Goal: Task Accomplishment & Management: Complete application form

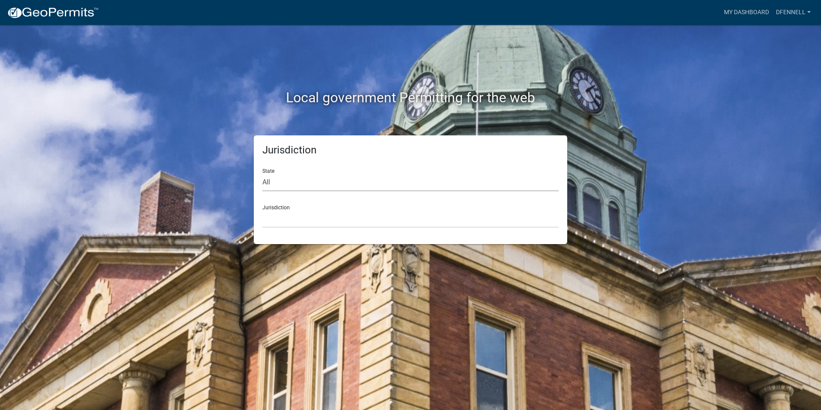
click at [305, 182] on select "All [US_STATE] [US_STATE] [US_STATE] [US_STATE] [US_STATE] [US_STATE] [US_STATE…" at bounding box center [410, 183] width 296 height 18
select select "[US_STATE]"
click at [262, 174] on select "All [US_STATE] [US_STATE] [US_STATE] [US_STATE] [US_STATE] [US_STATE] [US_STATE…" at bounding box center [410, 183] width 296 height 18
click at [297, 222] on select "City of [GEOGRAPHIC_DATA], [US_STATE] City of [GEOGRAPHIC_DATA], [US_STATE] Cit…" at bounding box center [410, 219] width 296 height 18
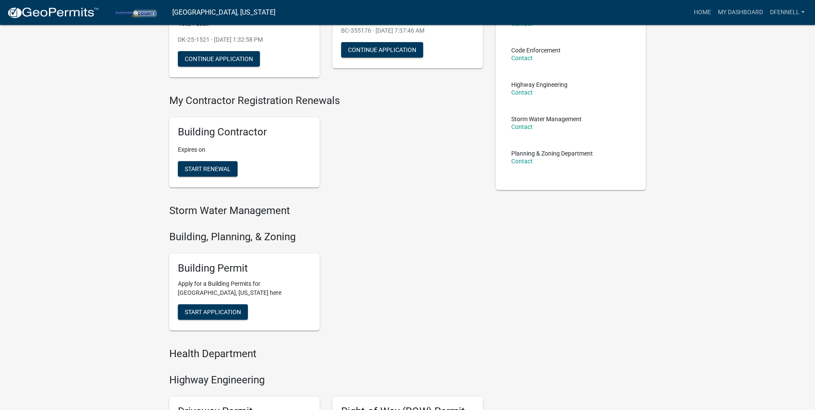
scroll to position [172, 0]
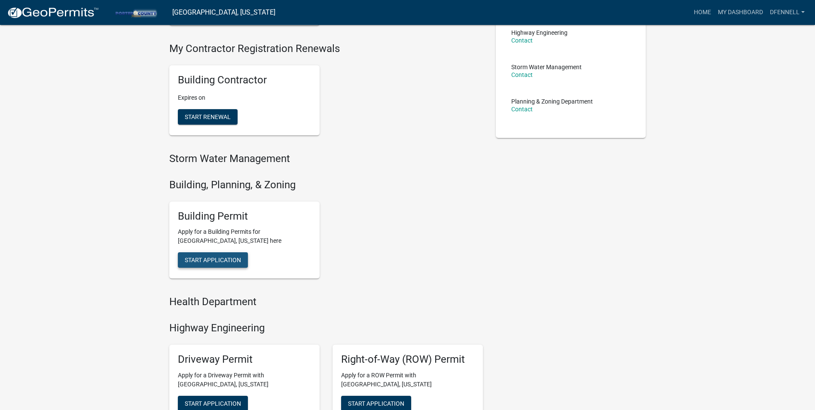
click at [218, 259] on span "Start Application" at bounding box center [213, 259] width 56 height 7
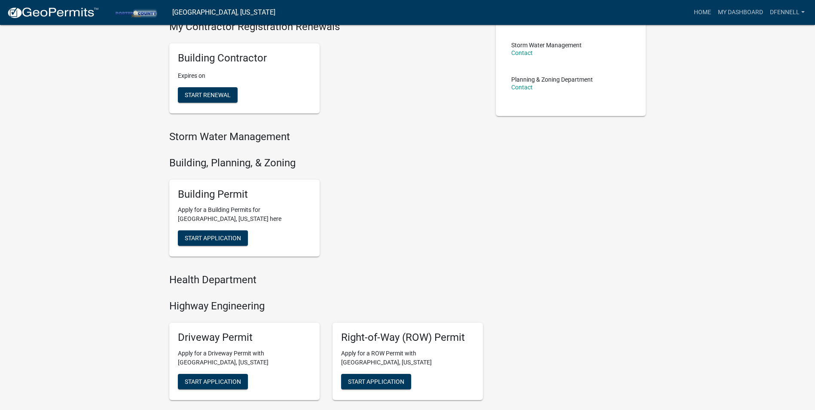
scroll to position [172, 0]
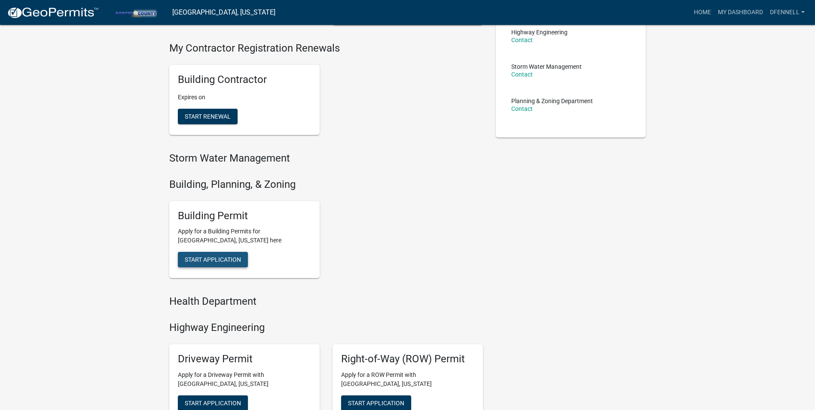
click at [211, 257] on span "Start Application" at bounding box center [213, 259] width 56 height 7
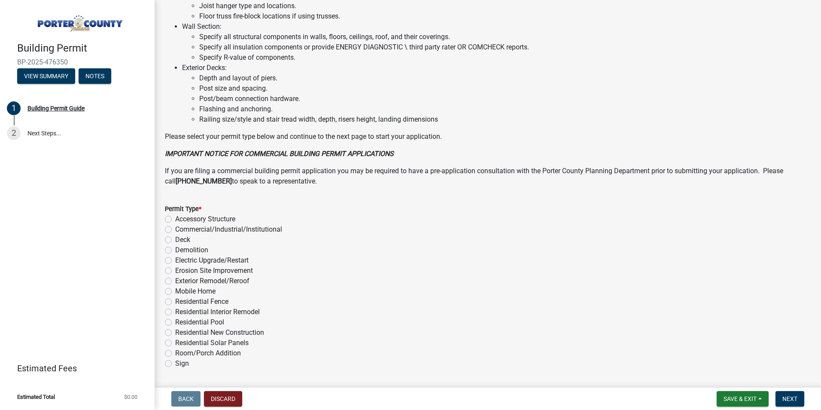
scroll to position [562, 0]
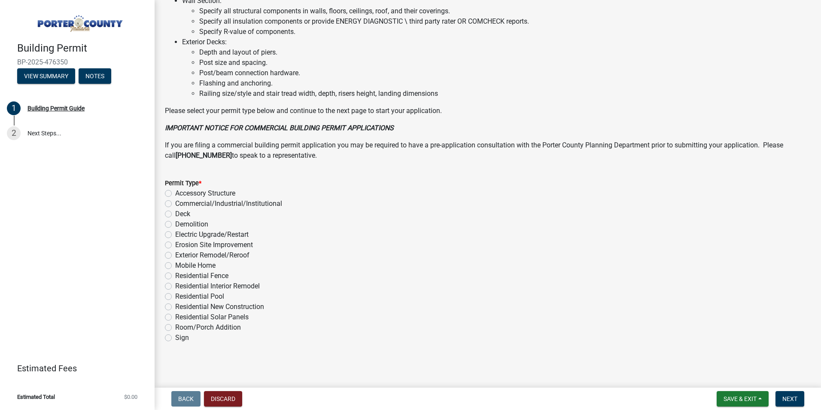
click at [235, 257] on label "Exterior Remodel/Reroof" at bounding box center [212, 255] width 74 height 10
click at [181, 256] on input "Exterior Remodel/Reroof" at bounding box center [178, 253] width 6 height 6
radio input "true"
click at [794, 400] on span "Next" at bounding box center [790, 398] width 15 height 7
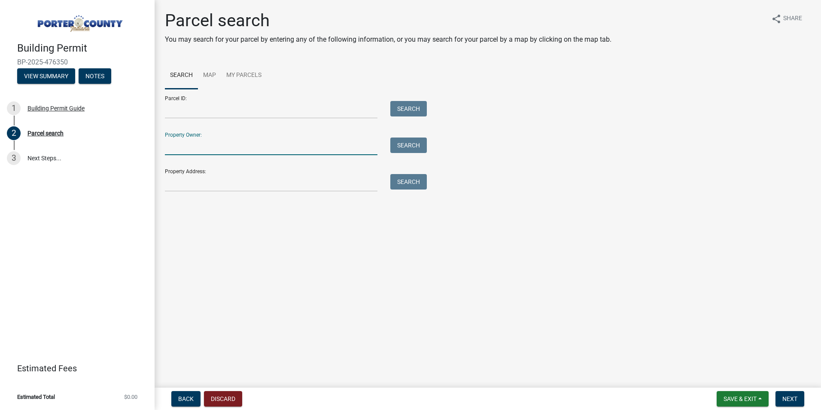
click at [177, 150] on input "Property Owner:" at bounding box center [271, 146] width 213 height 18
click at [410, 147] on button "Search" at bounding box center [409, 144] width 37 height 15
drag, startPoint x: 216, startPoint y: 149, endPoint x: 188, endPoint y: 157, distance: 29.2
click at [216, 149] on input "[PERSON_NAME]" at bounding box center [271, 146] width 213 height 18
click at [195, 146] on input "[PERSON_NAME]" at bounding box center [271, 146] width 213 height 18
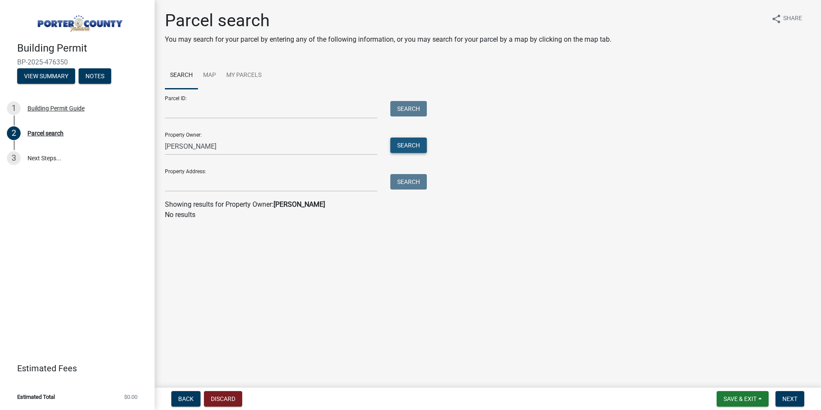
click at [411, 144] on button "Search" at bounding box center [409, 144] width 37 height 15
click at [185, 147] on input "[PERSON_NAME]" at bounding box center [271, 146] width 213 height 18
drag, startPoint x: 184, startPoint y: 147, endPoint x: 117, endPoint y: 148, distance: 67.0
click at [117, 148] on div "Building Permit BP-2025-476350 View Summary Notes 1 Building Permit Guide 2 Par…" at bounding box center [410, 205] width 821 height 410
type input "[PERSON_NAME] Living Trust"
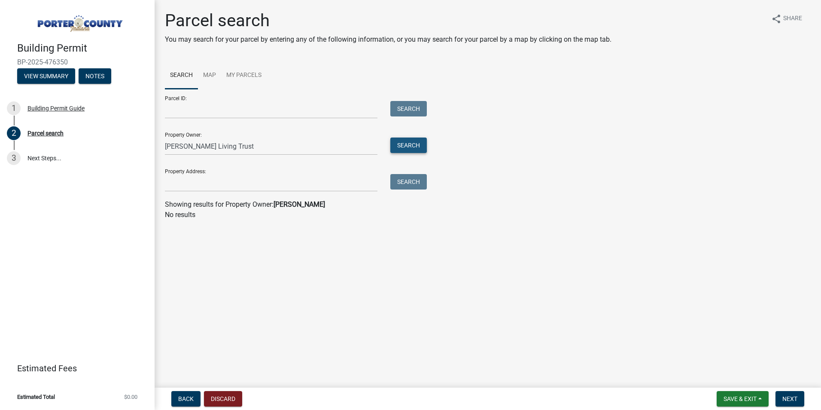
click at [410, 140] on button "Search" at bounding box center [409, 144] width 37 height 15
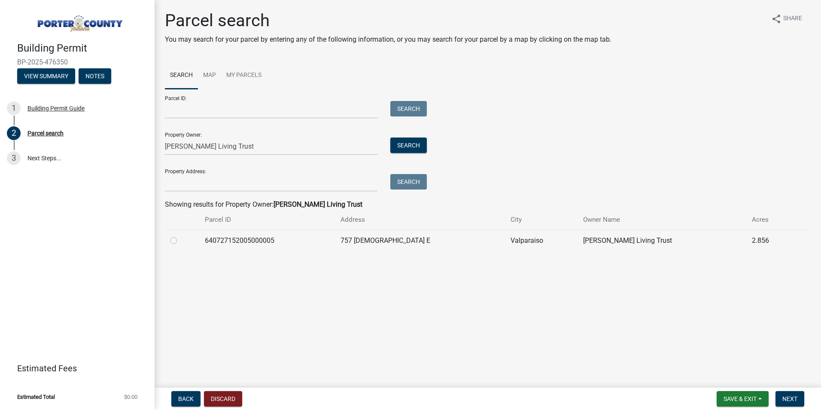
click at [180, 235] on label at bounding box center [180, 235] width 0 height 0
click at [180, 241] on input "radio" at bounding box center [183, 238] width 6 height 6
radio input "true"
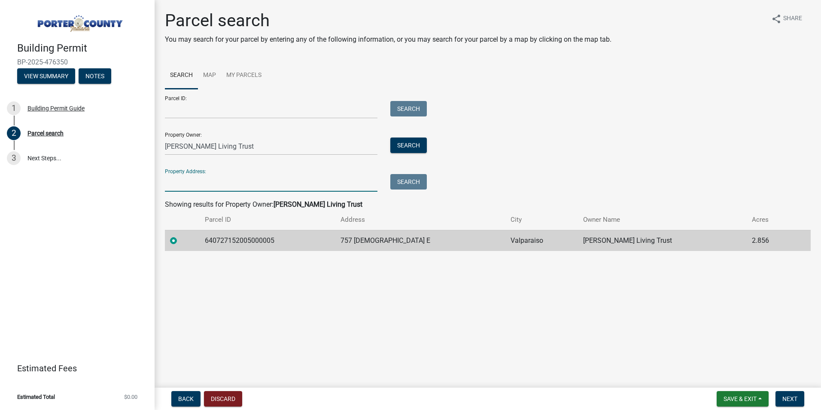
click at [201, 180] on input "Property Address:" at bounding box center [271, 183] width 213 height 18
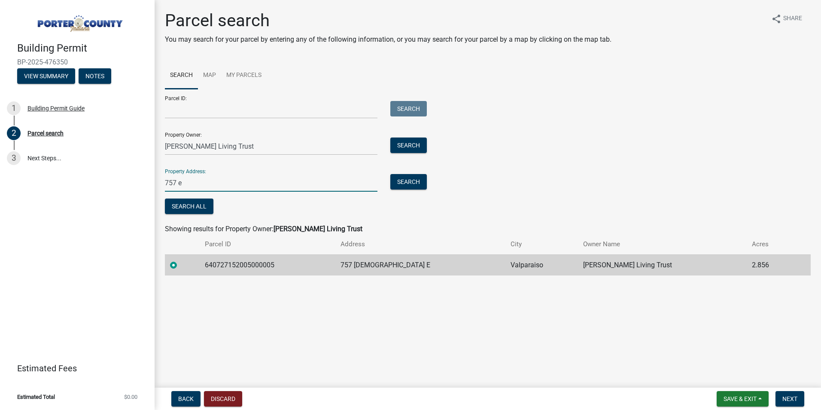
type input "757"
drag, startPoint x: 180, startPoint y: 187, endPoint x: 160, endPoint y: 187, distance: 19.3
click at [160, 187] on div "757" at bounding box center [272, 183] width 226 height 18
click at [494, 192] on div "Parcel ID: Search Property Owner: [PERSON_NAME] Living Trust Search Property Ad…" at bounding box center [488, 152] width 646 height 127
click at [792, 395] on span "Next" at bounding box center [790, 398] width 15 height 7
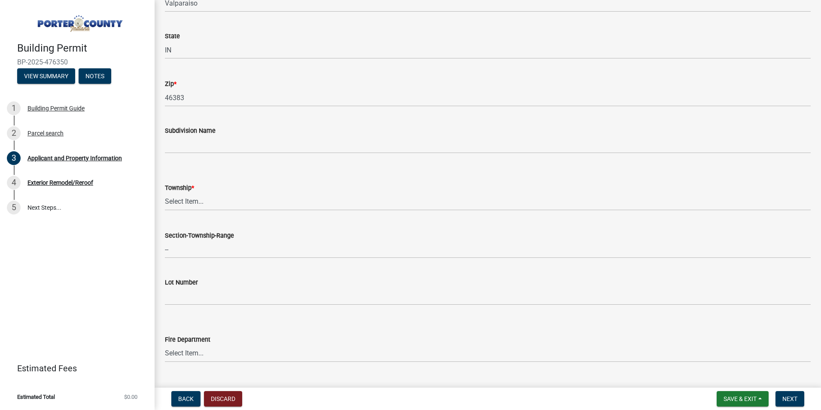
scroll to position [258, 0]
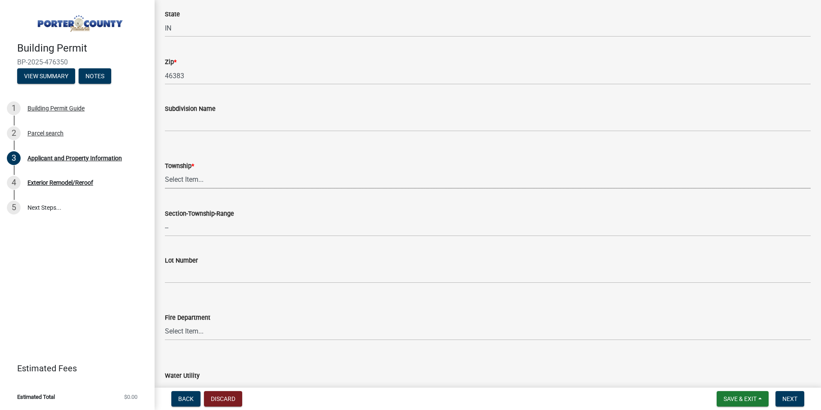
click at [209, 183] on select "Select Item... [PERSON_NAME][GEOGRAPHIC_DATA] [PERSON_NAME][GEOGRAPHIC_DATA] [G…" at bounding box center [488, 180] width 646 height 18
click at [165, 171] on select "Select Item... [PERSON_NAME][GEOGRAPHIC_DATA] [PERSON_NAME][GEOGRAPHIC_DATA] [G…" at bounding box center [488, 180] width 646 height 18
select select "dab8d744-4e32-40c1-942b-b7c1ea7347cb"
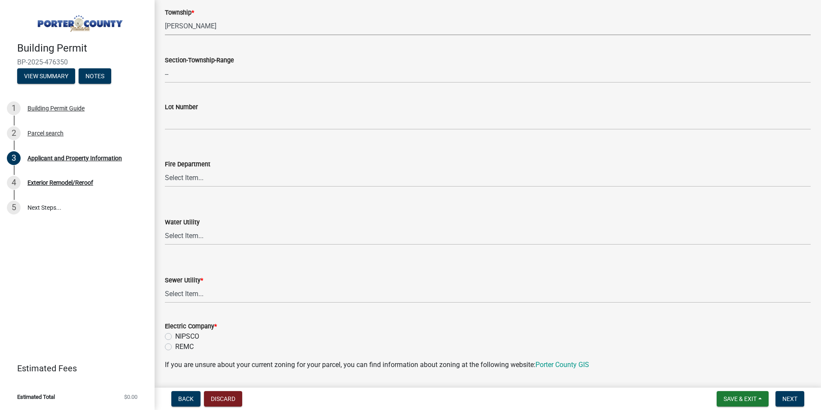
scroll to position [430, 0]
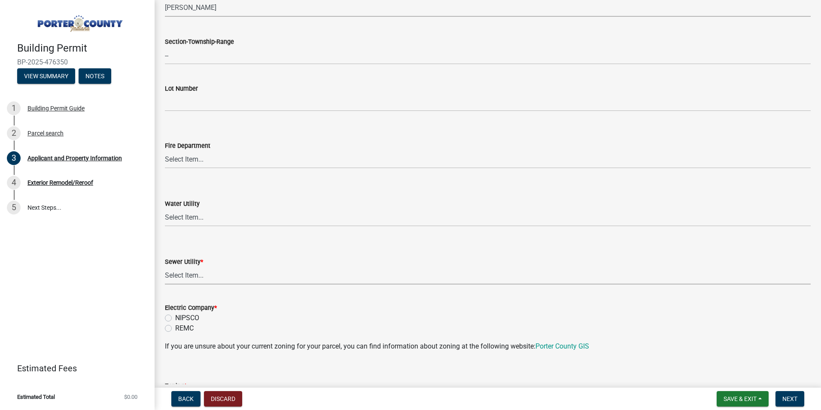
click at [199, 274] on select "Select Item... Aqua [US_STATE] Inc Damon Run Falling Waters Lake Eliza - LEACD …" at bounding box center [488, 276] width 646 height 18
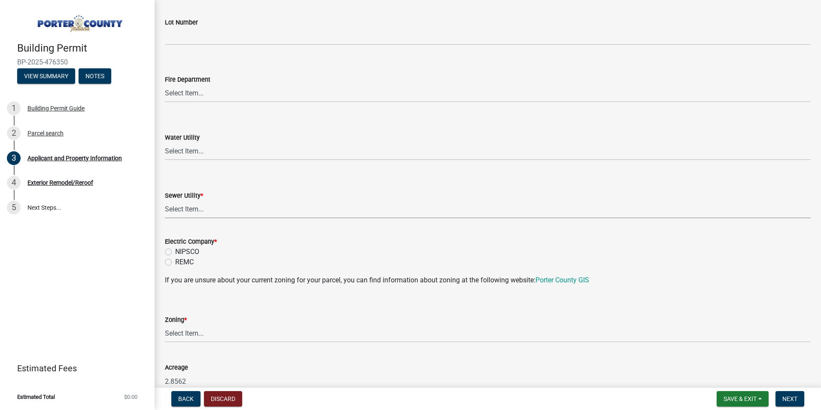
scroll to position [516, 0]
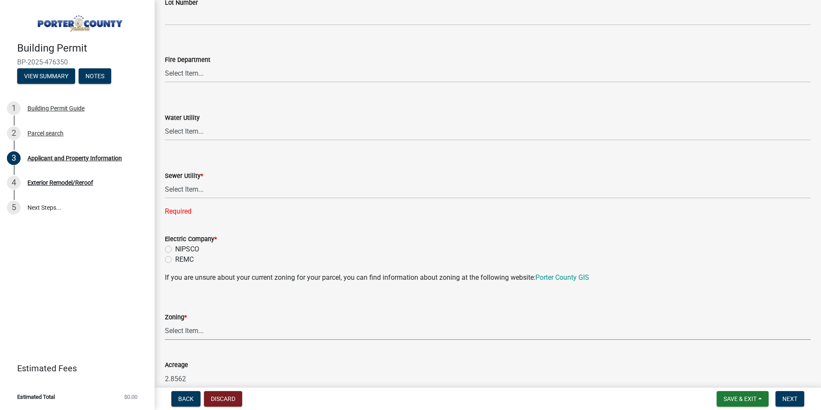
click at [182, 313] on div "Zoning * Select Item... A1 A2 CH CM CN I1 I2 I3 IN MP OT P1 P2 PUD R1 R2 R3 R4 …" at bounding box center [488, 326] width 646 height 28
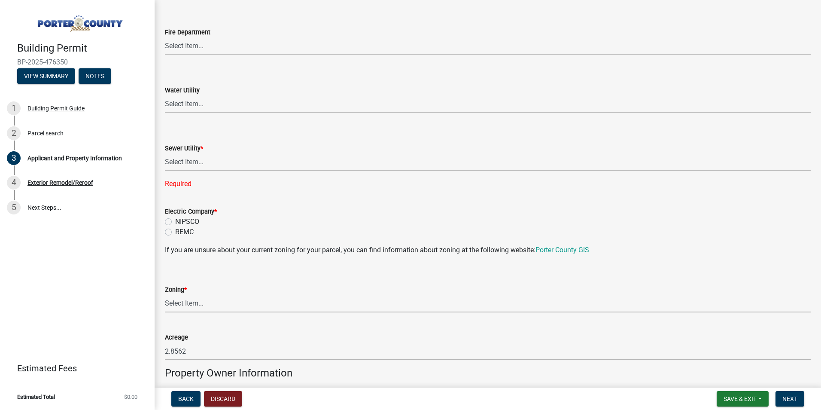
scroll to position [559, 0]
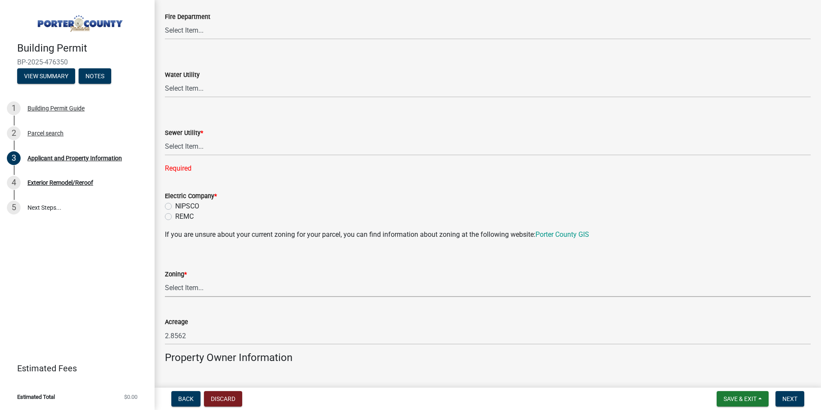
click at [187, 287] on select "Select Item... A1 A2 CH CM CN I1 I2 I3 IN MP OT P1 P2 PUD R1 R2 R3 R4 RL RR" at bounding box center [488, 288] width 646 height 18
click at [165, 279] on select "Select Item... A1 A2 CH CM CN I1 I2 I3 IN MP OT P1 P2 PUD R1 R2 R3 R4 RL RR" at bounding box center [488, 288] width 646 height 18
select select "92efe679-05f4-414a-9426-51627fba5de6"
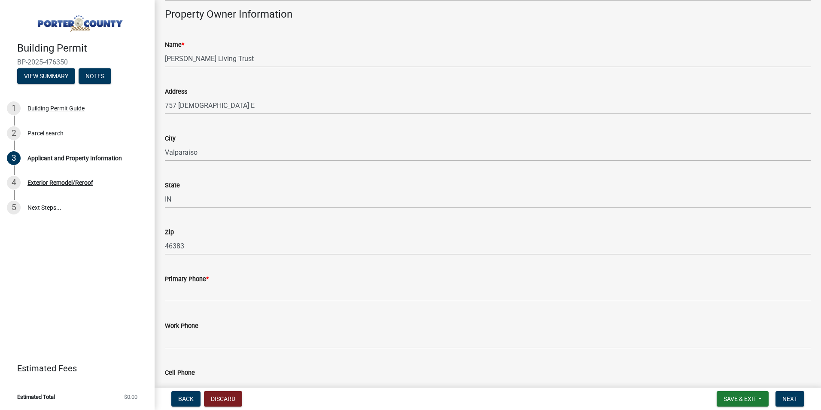
scroll to position [945, 0]
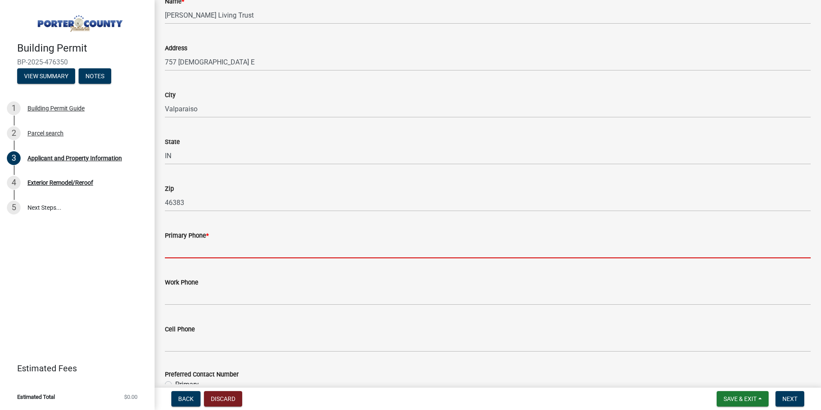
click at [201, 253] on input "Primary Phone *" at bounding box center [488, 250] width 646 height 18
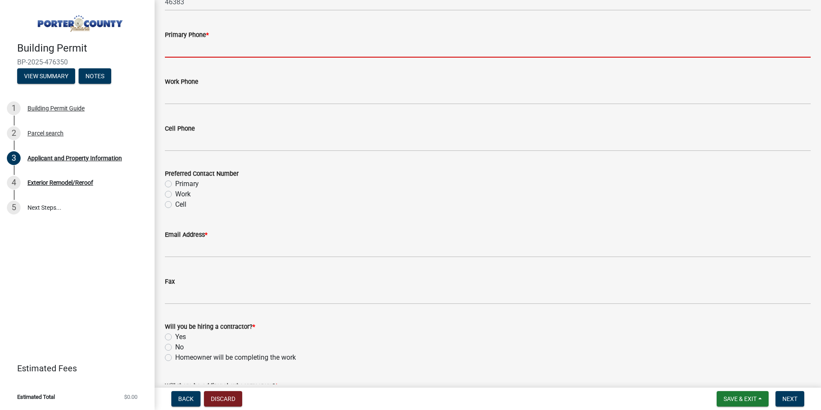
scroll to position [1160, 0]
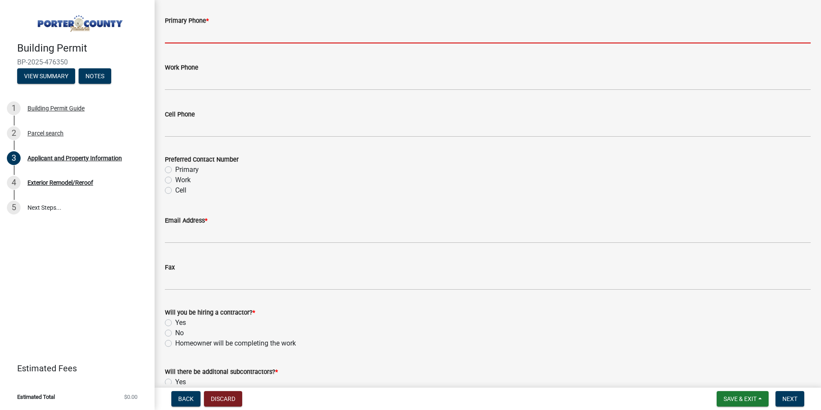
click at [174, 194] on div "Preferred Contact Number Primary Work Cell" at bounding box center [488, 174] width 646 height 41
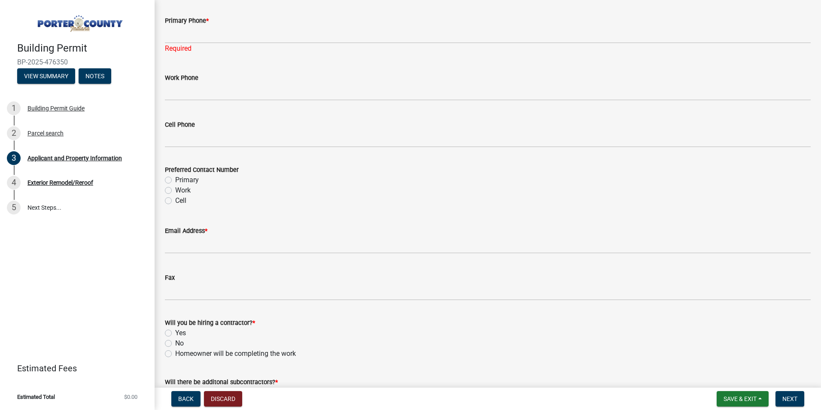
click at [175, 201] on label "Cell" at bounding box center [180, 200] width 11 height 10
click at [175, 201] on input "Cell" at bounding box center [178, 198] width 6 height 6
radio input "true"
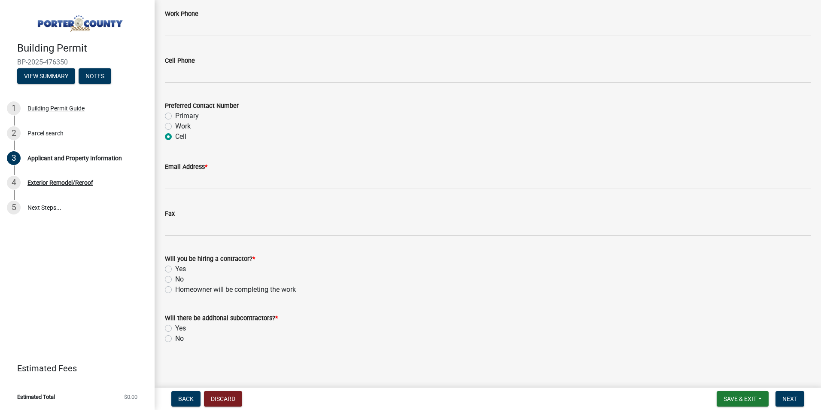
scroll to position [1225, 0]
drag, startPoint x: 181, startPoint y: 335, endPoint x: 188, endPoint y: 338, distance: 7.9
click at [181, 336] on label "No" at bounding box center [179, 338] width 9 height 10
click at [181, 336] on input "No" at bounding box center [178, 336] width 6 height 6
radio input "true"
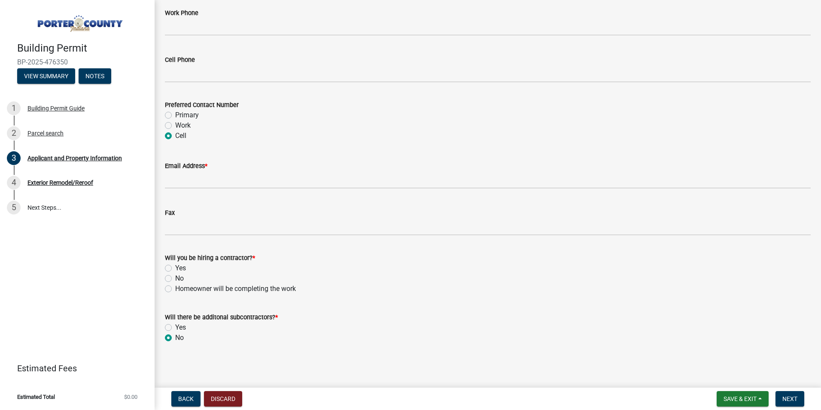
click at [181, 266] on label "Yes" at bounding box center [180, 268] width 11 height 10
click at [181, 266] on input "Yes" at bounding box center [178, 266] width 6 height 6
radio input "true"
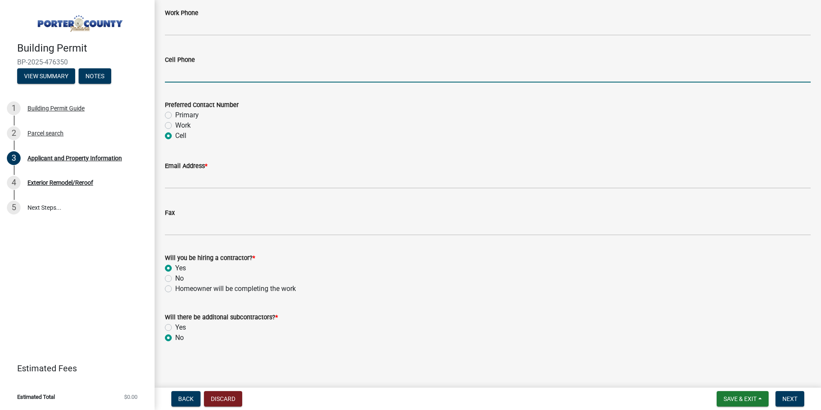
click at [181, 72] on input "Cell Phone" at bounding box center [488, 74] width 646 height 18
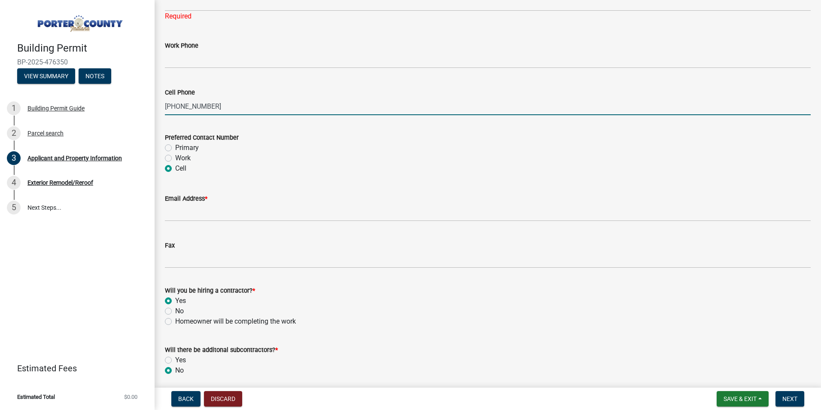
scroll to position [1053, 0]
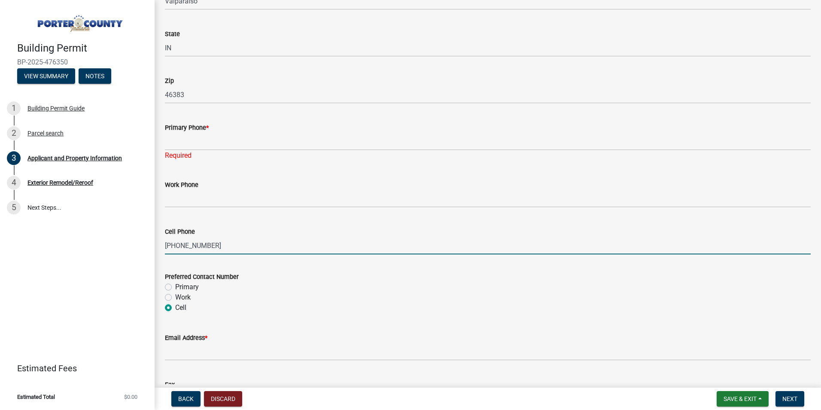
drag, startPoint x: 211, startPoint y: 241, endPoint x: 165, endPoint y: 244, distance: 46.9
click at [165, 244] on div "Cell Phone [PHONE_NUMBER]" at bounding box center [488, 234] width 659 height 40
type input "[PHONE_NUMBER]"
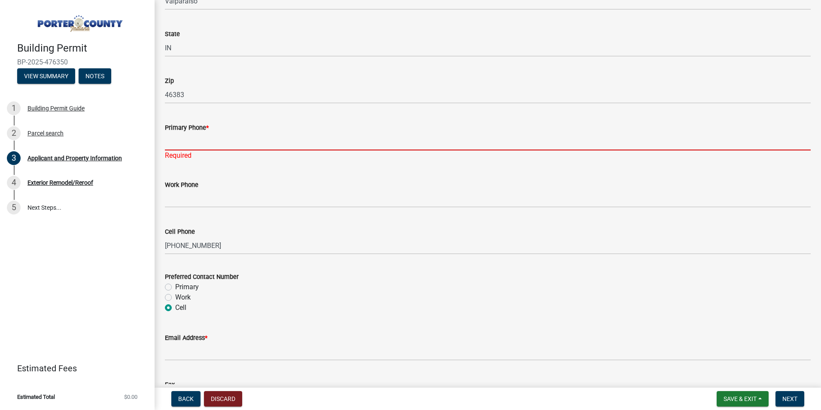
click at [216, 142] on input "Primary Phone *" at bounding box center [488, 142] width 646 height 18
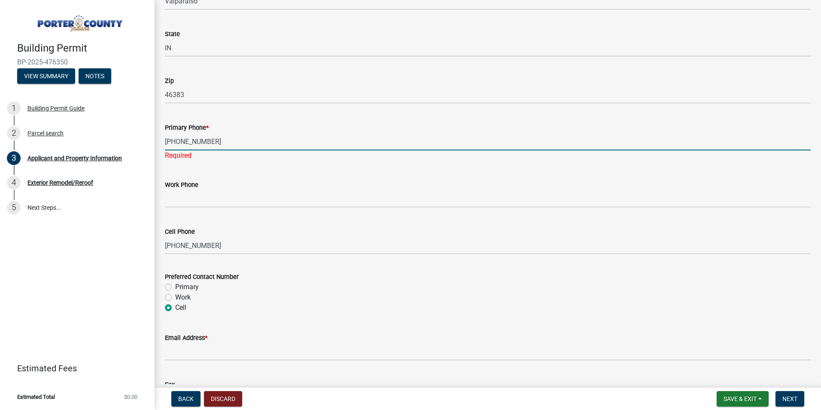
type input "[PHONE_NUMBER]"
click at [346, 222] on div "Cell Phone [PHONE_NUMBER]" at bounding box center [488, 234] width 646 height 40
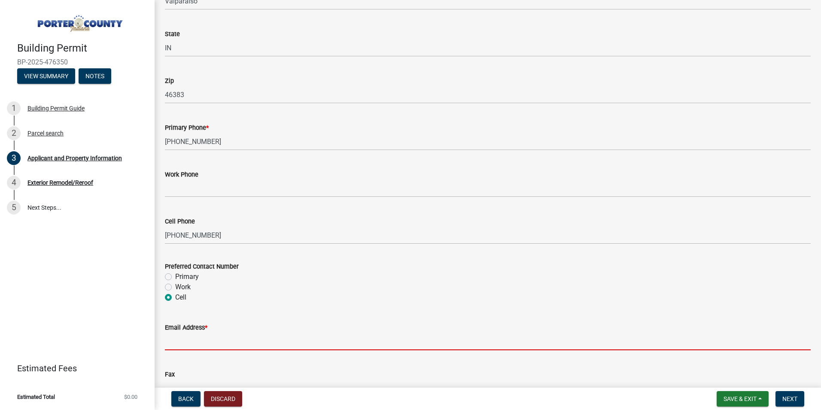
click at [243, 335] on input "Email Address *" at bounding box center [488, 342] width 646 height 18
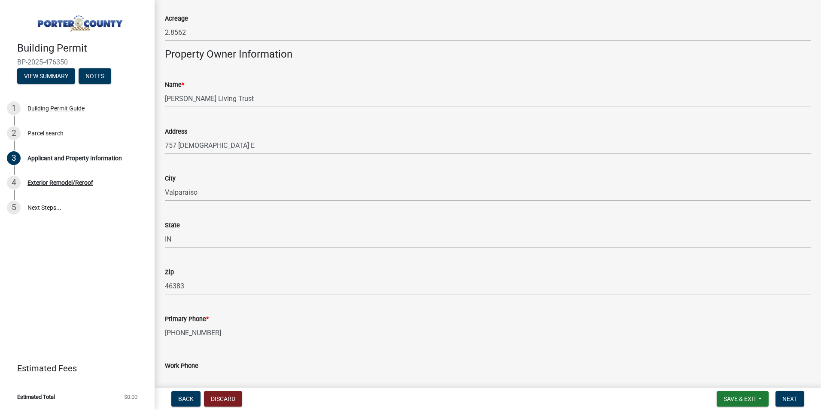
scroll to position [881, 0]
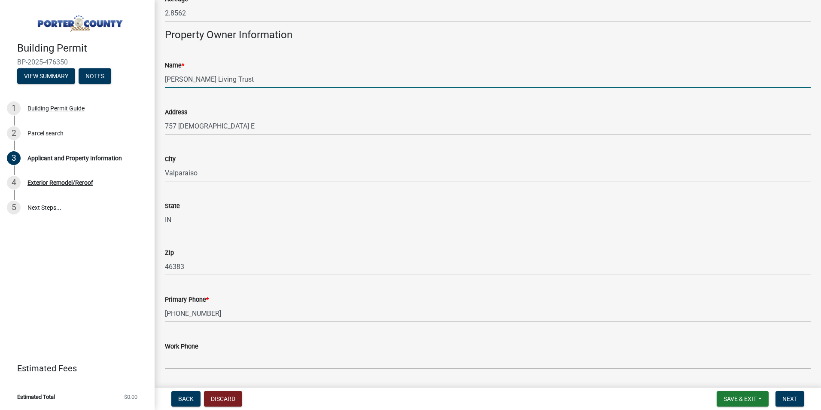
click at [251, 81] on input "[PERSON_NAME] Living Trust" at bounding box center [488, 79] width 646 height 18
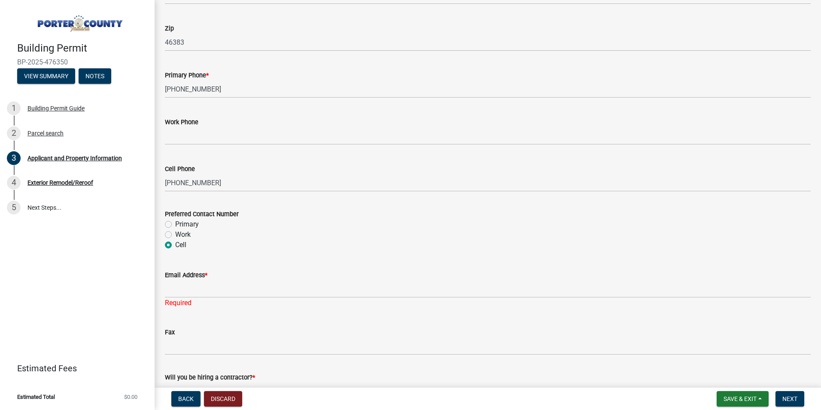
scroll to position [1139, 0]
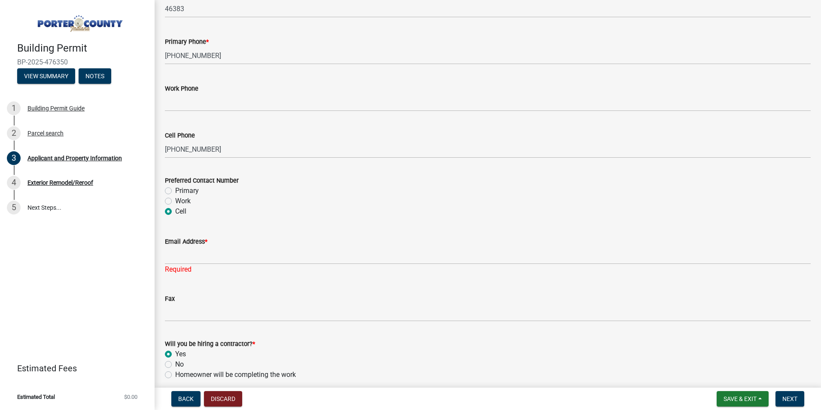
type input "[PERSON_NAME] Living Trust - [PERSON_NAME]"
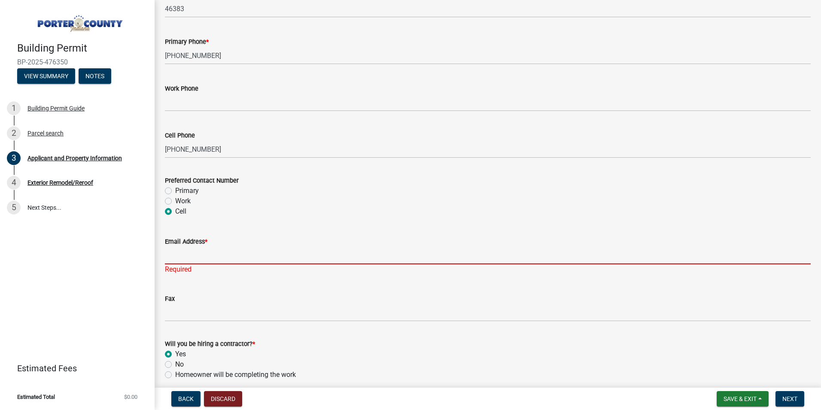
click at [200, 260] on input "Email Address *" at bounding box center [488, 256] width 646 height 18
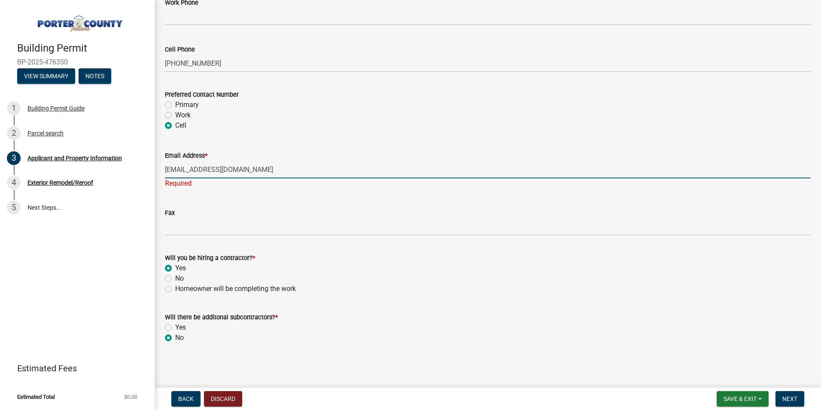
type input "[EMAIL_ADDRESS][DOMAIN_NAME]"
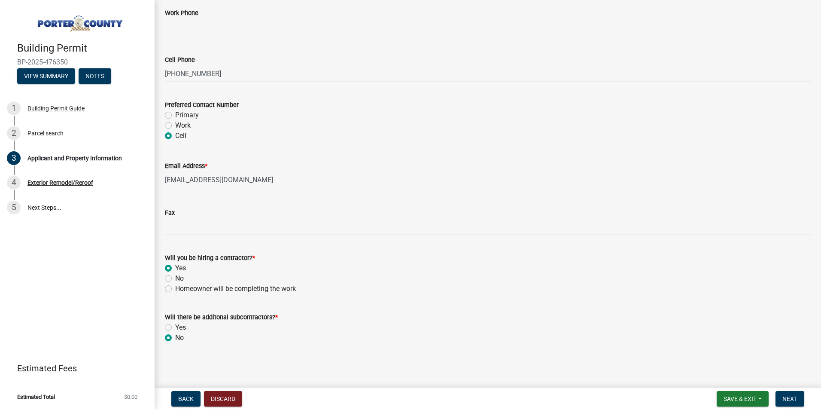
click at [300, 217] on div "Fax" at bounding box center [488, 213] width 646 height 10
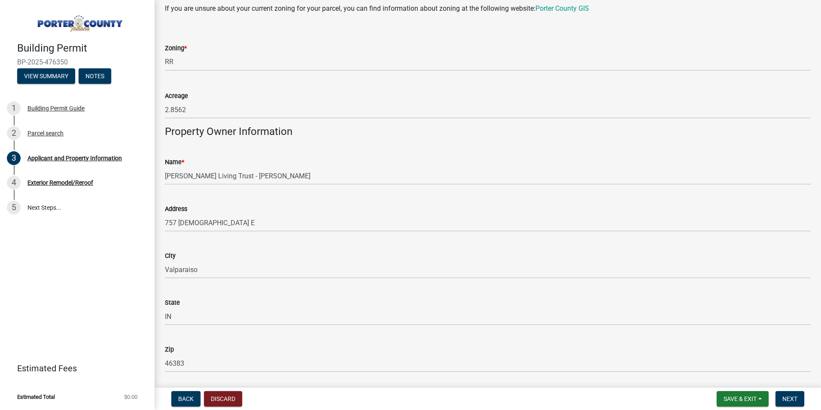
scroll to position [785, 0]
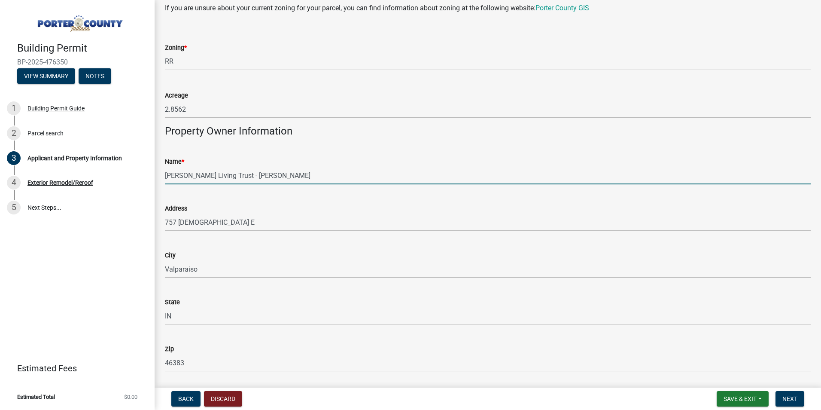
drag, startPoint x: 231, startPoint y: 177, endPoint x: 299, endPoint y: 177, distance: 67.5
click at [299, 177] on input "[PERSON_NAME] Living Trust - [PERSON_NAME]" at bounding box center [488, 176] width 646 height 18
click at [289, 172] on input "[PERSON_NAME] Living Trust" at bounding box center [488, 176] width 646 height 18
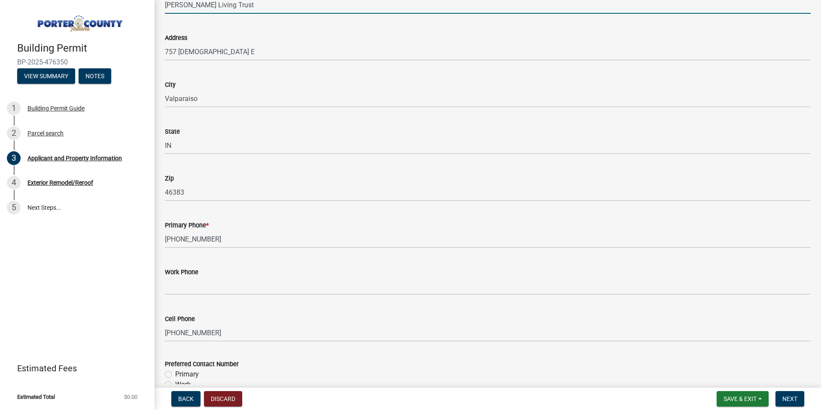
scroll to position [957, 0]
type input "[PERSON_NAME] Living Trust"
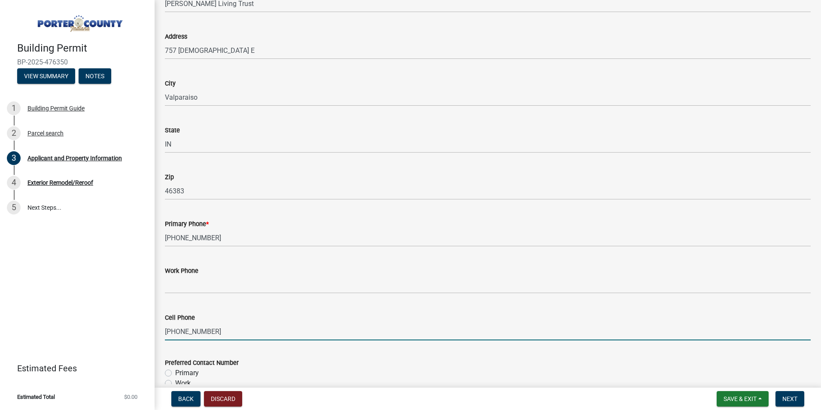
click at [334, 330] on input "[PHONE_NUMBER]" at bounding box center [488, 332] width 646 height 18
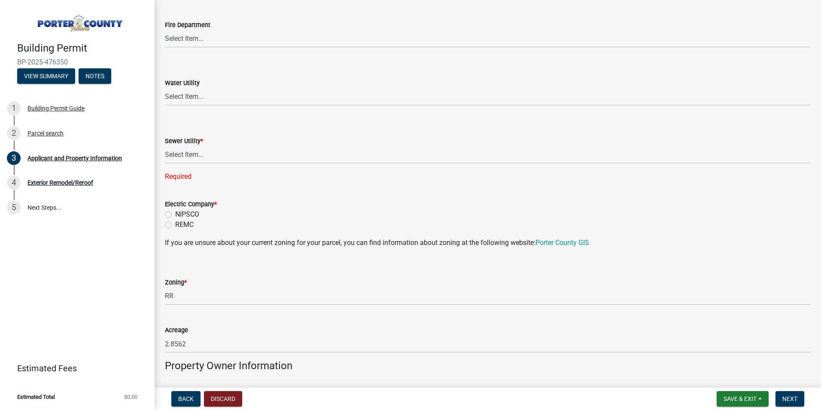
scroll to position [527, 0]
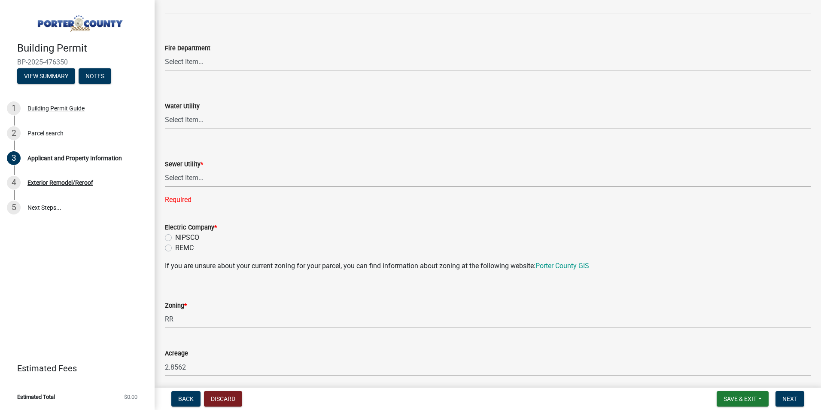
click at [187, 179] on select "Select Item... Aqua [US_STATE] Inc Damon Run Falling Waters Lake Eliza - LEACD …" at bounding box center [488, 178] width 646 height 18
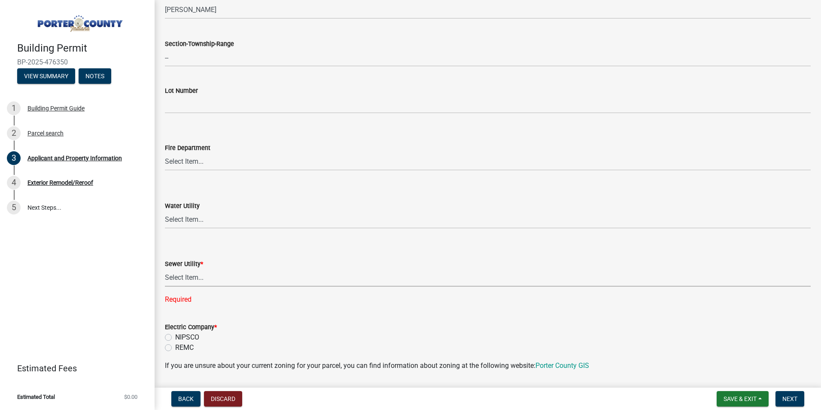
scroll to position [473, 0]
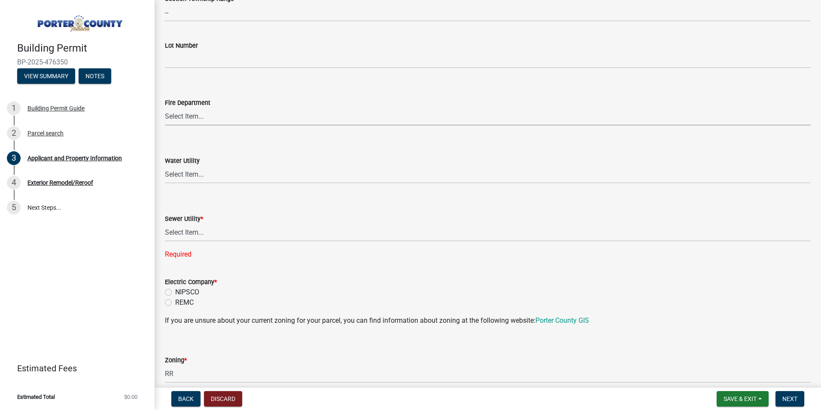
click at [191, 120] on select "Select Item... [PERSON_NAME] [PERSON_NAME] Harbor [PERSON_NAME] Grove [PERSON_N…" at bounding box center [488, 117] width 646 height 18
click at [165, 108] on select "Select Item... [PERSON_NAME] [PERSON_NAME] Harbor [PERSON_NAME] Grove [PERSON_N…" at bounding box center [488, 117] width 646 height 18
select select "98eaf159-fd62-4154-a418-d40256bb7a33"
click at [206, 173] on select "Select Item... Aqua [US_STATE] Inc Damon Run [US_STATE] American Water Nature W…" at bounding box center [488, 175] width 646 height 18
click at [165, 166] on select "Select Item... Aqua [US_STATE] Inc Damon Run [US_STATE] American Water Nature W…" at bounding box center [488, 175] width 646 height 18
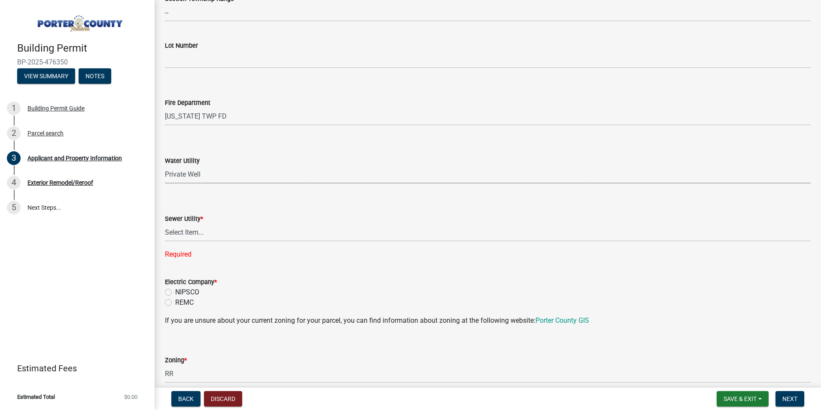
select select "b0f6f87b-588c-48c3-b728-322303c6bafe"
click at [207, 235] on select "Select Item... Aqua [US_STATE] Inc Damon Run Falling Waters Lake Eliza - LEACD …" at bounding box center [488, 233] width 646 height 18
click at [165, 224] on select "Select Item... Aqua [US_STATE] Inc Damon Run Falling Waters Lake Eliza - LEACD …" at bounding box center [488, 233] width 646 height 18
select select "ea6751d4-6bf7-4a16-89ee-f7801ab82aa1"
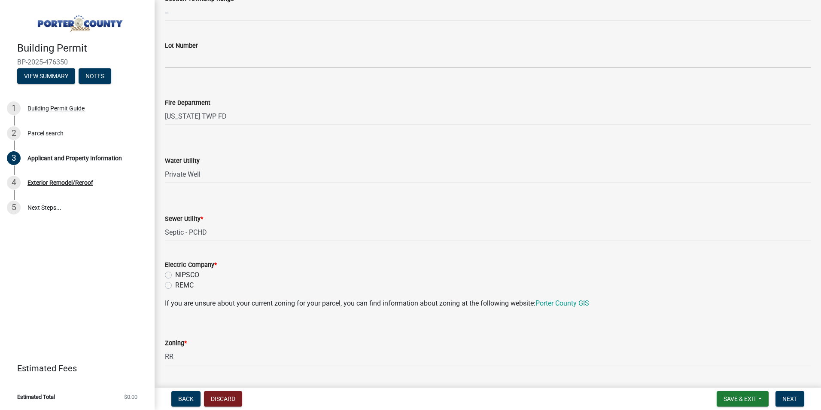
click at [194, 285] on div "REMC" at bounding box center [488, 285] width 646 height 10
click at [186, 286] on label "REMC" at bounding box center [184, 285] width 18 height 10
click at [181, 286] on input "REMC" at bounding box center [178, 283] width 6 height 6
radio input "true"
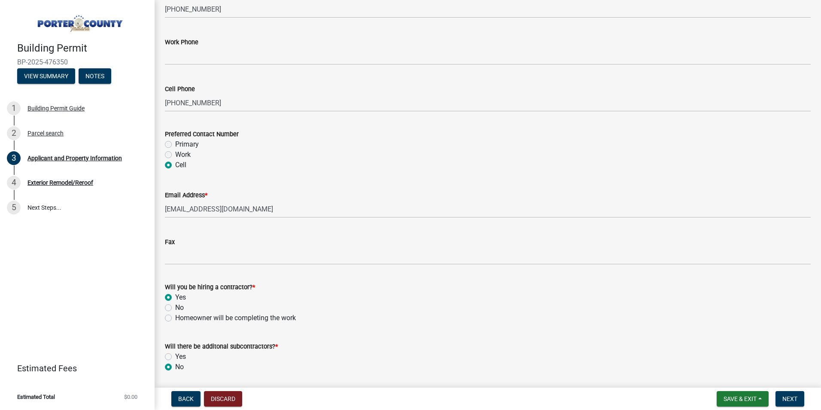
scroll to position [1197, 0]
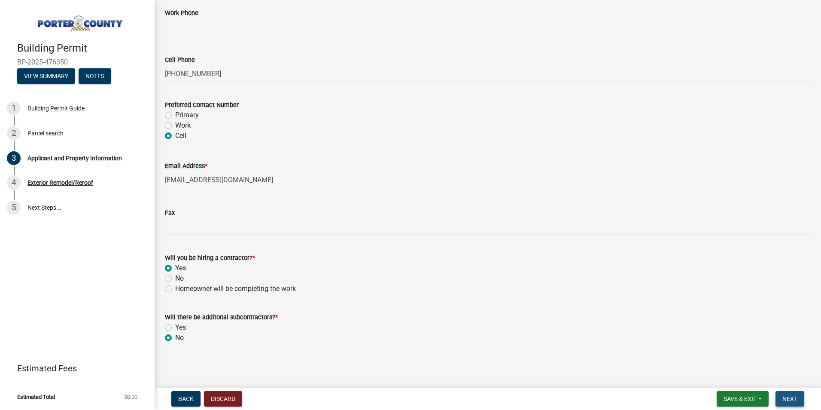
click at [786, 399] on span "Next" at bounding box center [790, 398] width 15 height 7
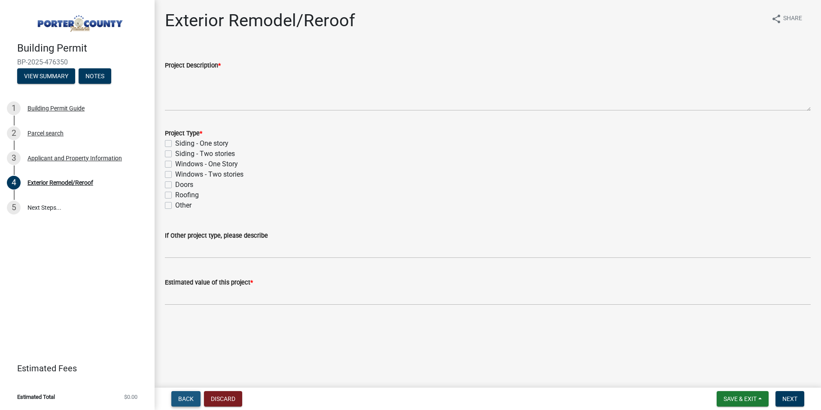
click at [188, 400] on span "Back" at bounding box center [185, 398] width 15 height 7
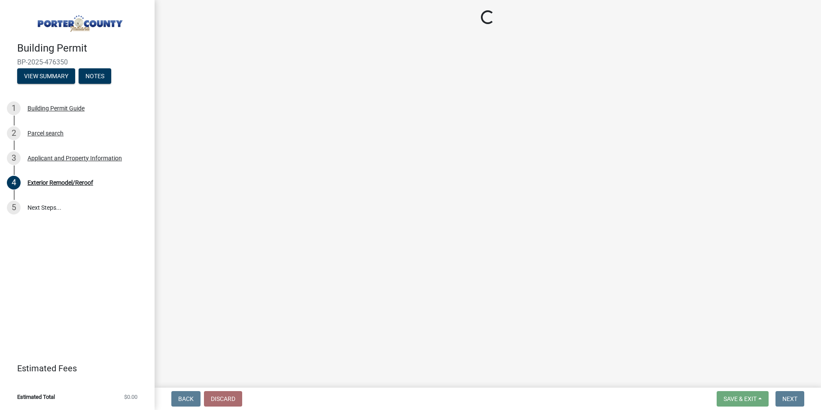
select select "dab8d744-4e32-40c1-942b-b7c1ea7347cb"
select select "98eaf159-fd62-4154-a418-d40256bb7a33"
select select "b0f6f87b-588c-48c3-b728-322303c6bafe"
select select "ea6751d4-6bf7-4a16-89ee-f7801ab82aa1"
select select "92efe679-05f4-414a-9426-51627fba5de6"
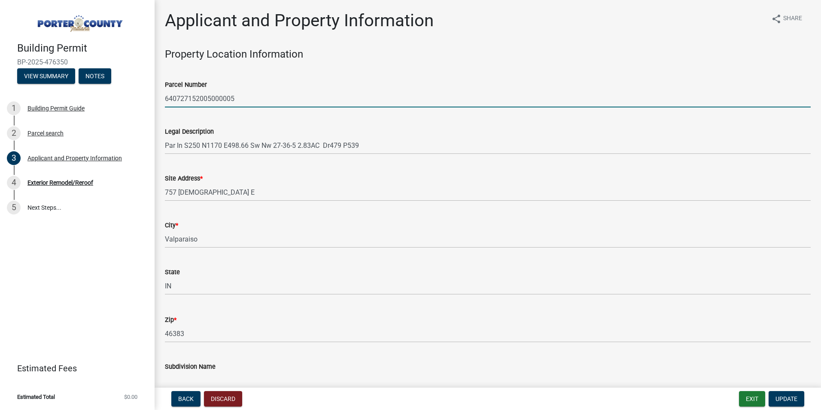
drag, startPoint x: 167, startPoint y: 96, endPoint x: 248, endPoint y: 95, distance: 81.2
click at [248, 95] on input "640727152005000005" at bounding box center [488, 99] width 646 height 18
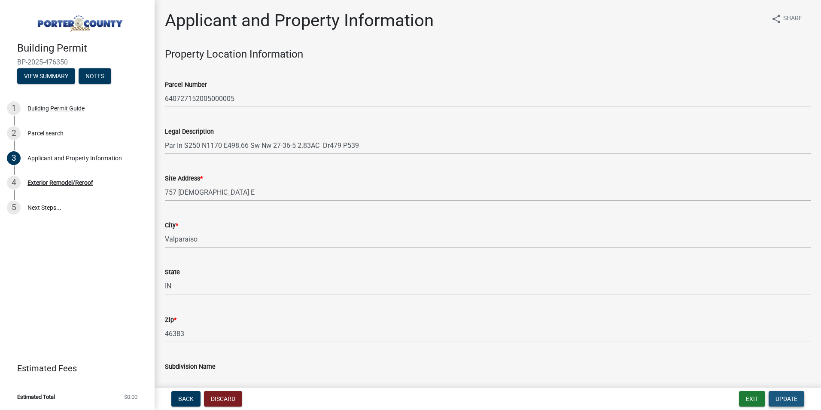
click at [787, 397] on span "Update" at bounding box center [787, 398] width 22 height 7
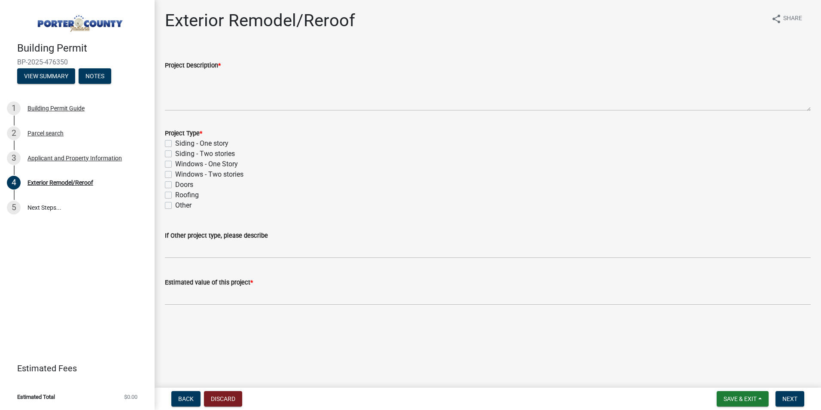
click at [186, 192] on label "Roofing" at bounding box center [187, 195] width 24 height 10
click at [181, 192] on input "Roofing" at bounding box center [178, 193] width 6 height 6
checkbox input "true"
checkbox input "false"
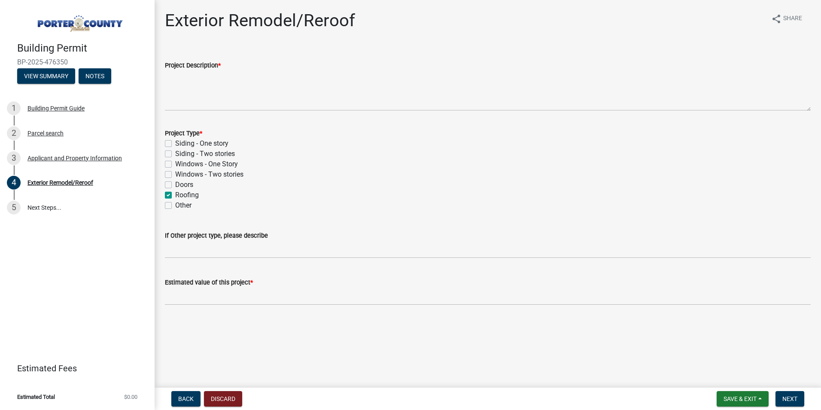
checkbox input "false"
checkbox input "true"
checkbox input "false"
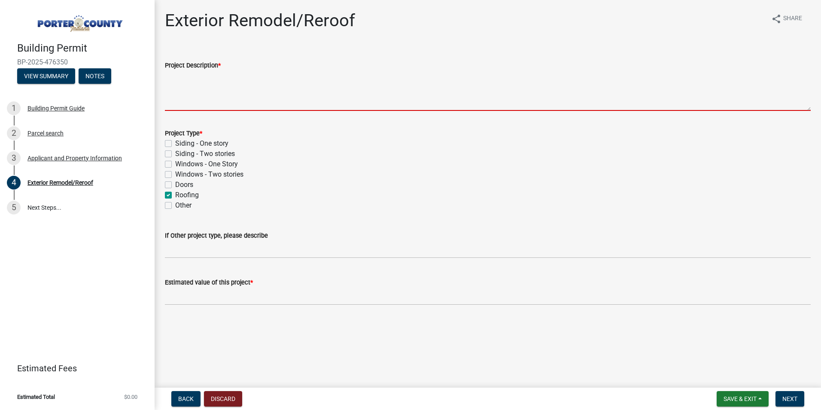
click at [195, 104] on textarea "Project Description *" at bounding box center [488, 90] width 646 height 40
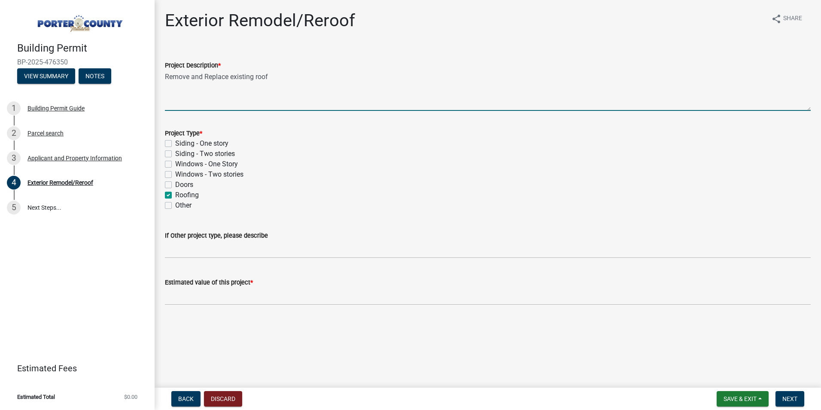
type textarea "Remove and Replace existing roof"
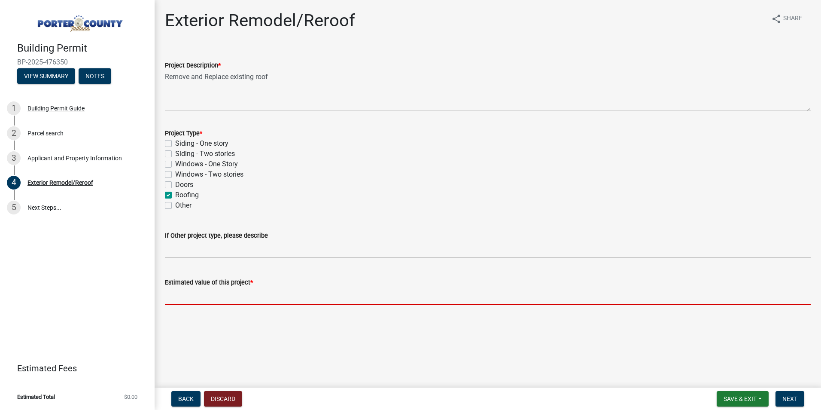
click at [177, 296] on input "text" at bounding box center [488, 296] width 646 height 18
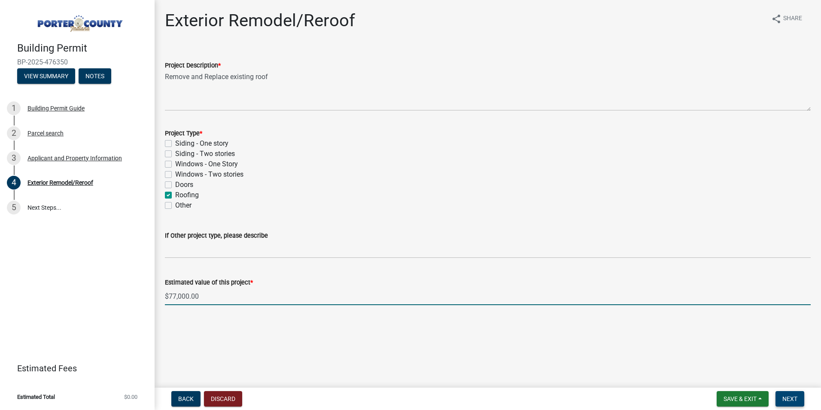
type input "77000"
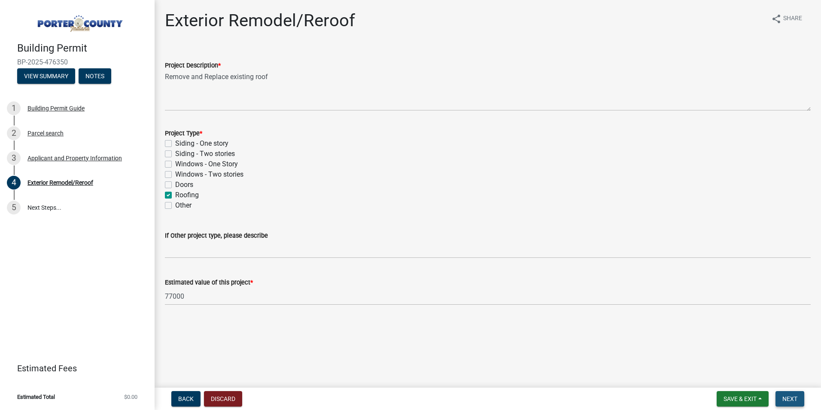
click at [793, 398] on span "Next" at bounding box center [790, 398] width 15 height 7
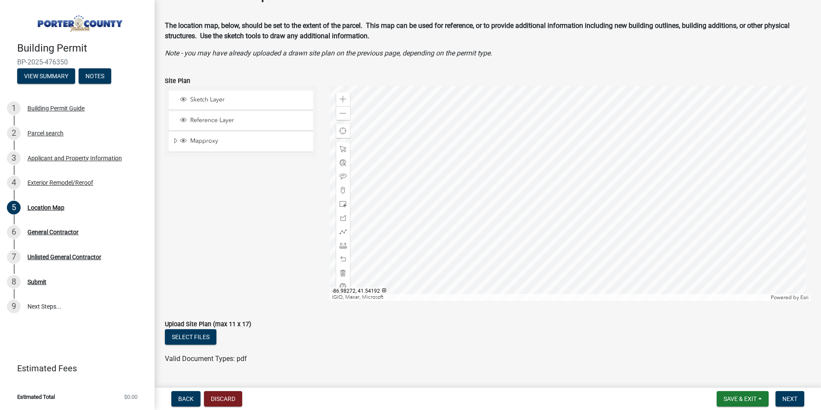
scroll to position [49, 0]
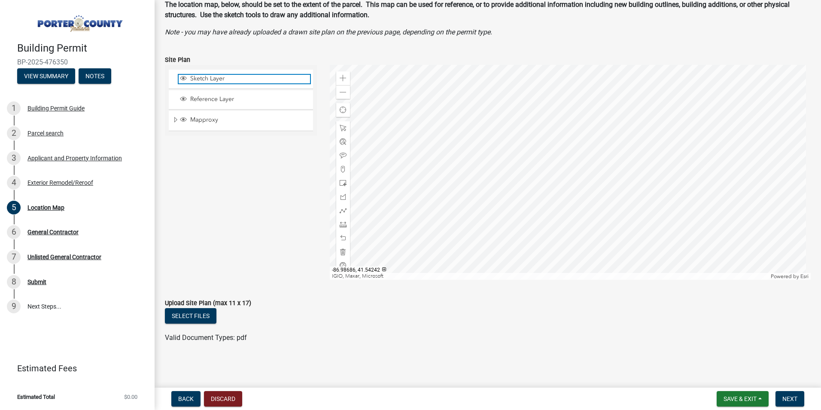
click at [219, 78] on span "Sketch Layer" at bounding box center [249, 79] width 122 height 8
click at [216, 101] on span "Reference Layer" at bounding box center [249, 99] width 122 height 8
click at [216, 123] on span "Mapproxy" at bounding box center [249, 120] width 122 height 8
click at [217, 82] on span "Sketch Layer" at bounding box center [249, 79] width 122 height 8
click at [214, 96] on span "Reference Layer" at bounding box center [249, 99] width 122 height 8
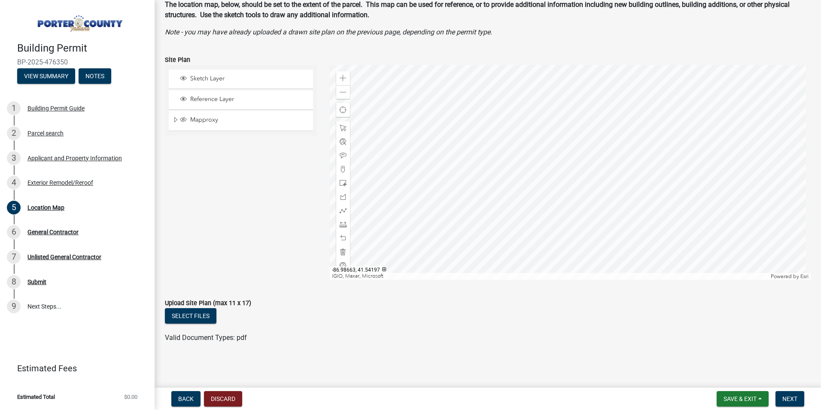
click at [656, 25] on div "The location map, below, should be set to the extent of the parcel. This map ca…" at bounding box center [488, 19] width 646 height 38
click at [183, 396] on span "Back" at bounding box center [185, 398] width 15 height 7
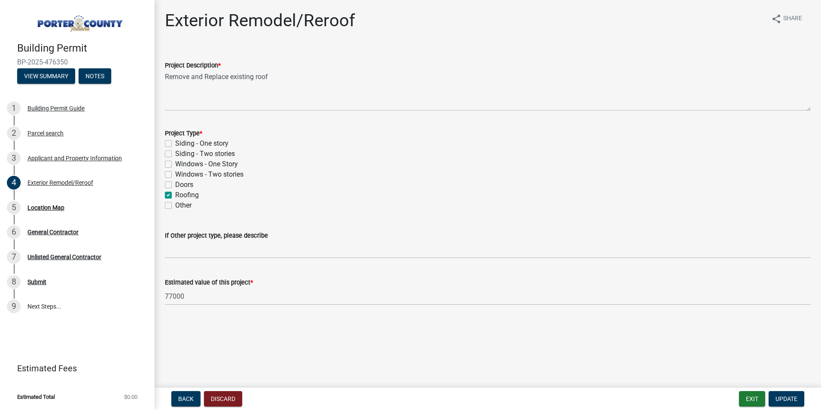
click at [175, 142] on label "Siding - One story" at bounding box center [201, 143] width 53 height 10
click at [175, 142] on input "Siding - One story" at bounding box center [178, 141] width 6 height 6
checkbox input "true"
checkbox input "false"
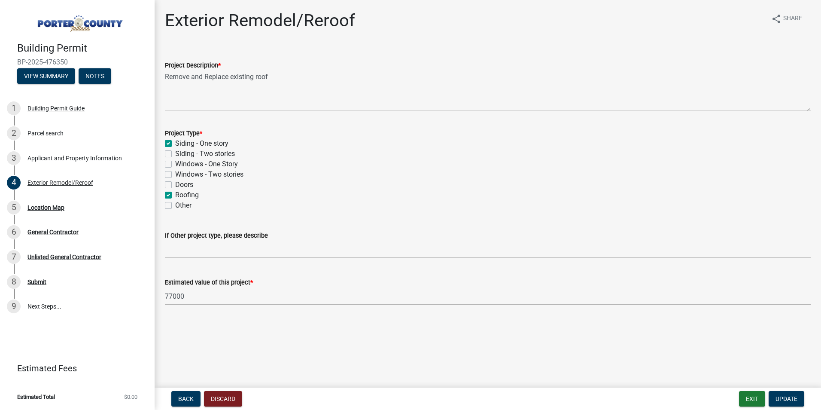
checkbox input "false"
checkbox input "true"
checkbox input "false"
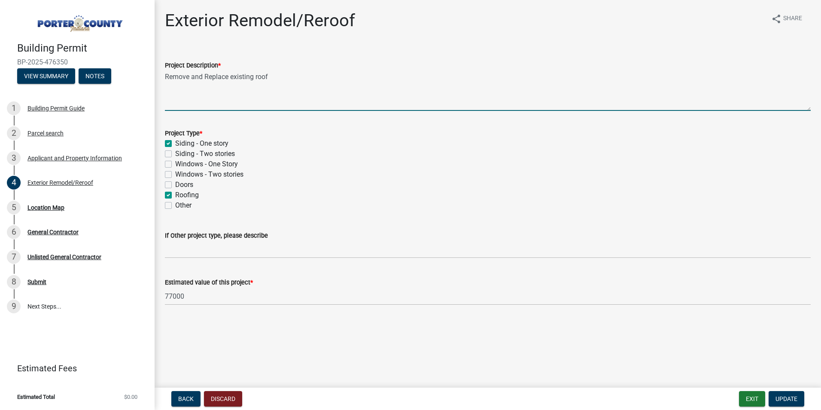
click at [301, 74] on textarea "Remove and Replace existing roof" at bounding box center [488, 90] width 646 height 40
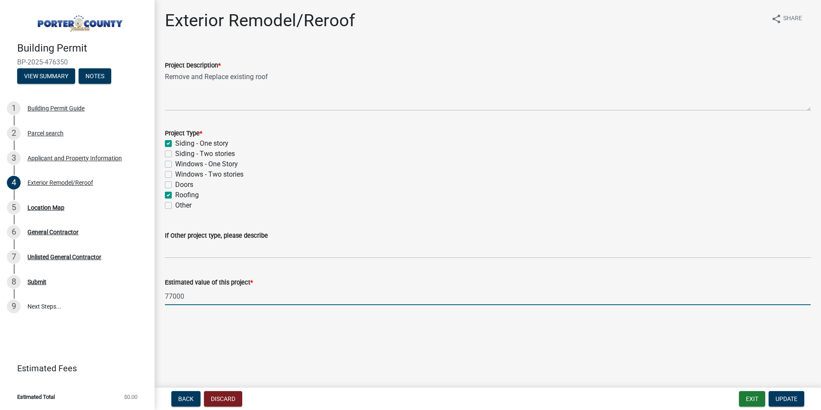
drag, startPoint x: 192, startPoint y: 299, endPoint x: 164, endPoint y: 299, distance: 27.9
click at [164, 299] on div "Estimated value of this project * 77000" at bounding box center [488, 285] width 659 height 40
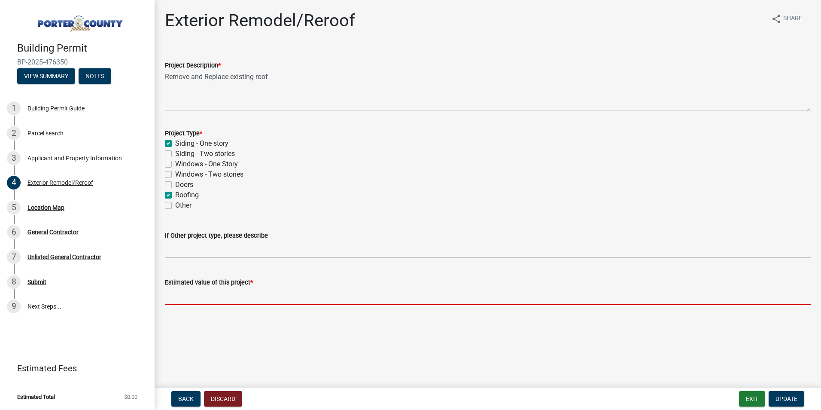
click at [184, 296] on input "text" at bounding box center [488, 296] width 646 height 18
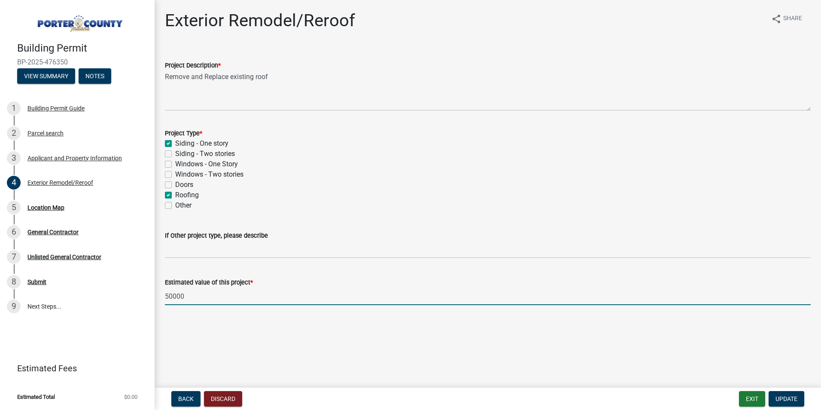
click at [163, 299] on div "Estimated value of this project * 50000" at bounding box center [488, 285] width 659 height 40
drag, startPoint x: 168, startPoint y: 298, endPoint x: 162, endPoint y: 298, distance: 5.2
click at [162, 298] on div "Estimated value of this project * 50000" at bounding box center [488, 285] width 659 height 40
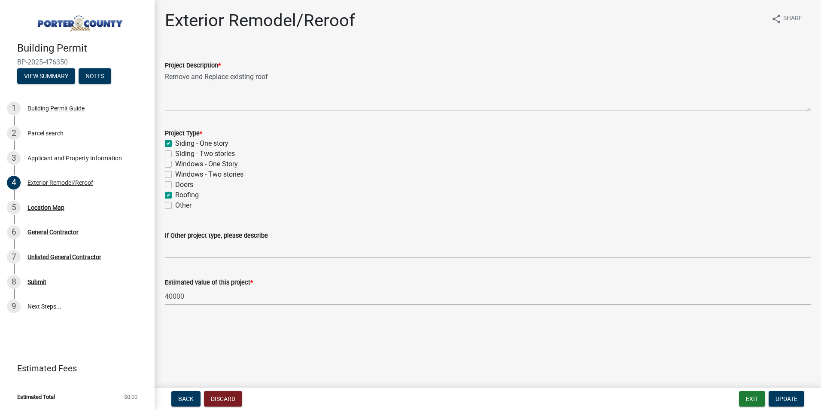
click at [301, 238] on div "If Other project type, please describe" at bounding box center [488, 235] width 646 height 10
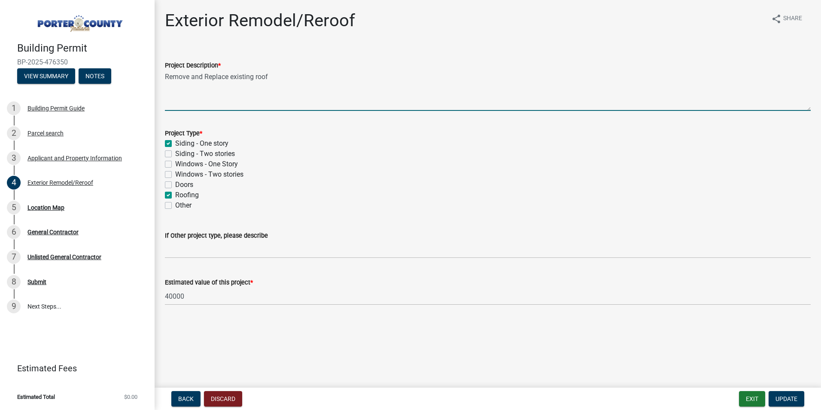
click at [286, 75] on textarea "Remove and Replace existing roof" at bounding box center [488, 90] width 646 height 40
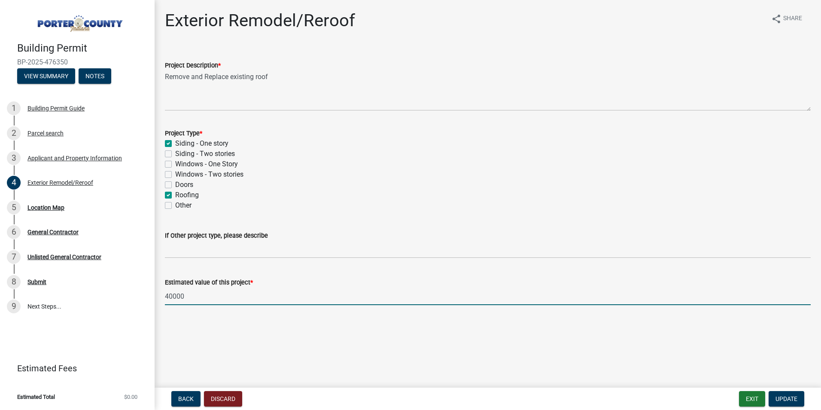
click at [170, 299] on input "40000" at bounding box center [488, 296] width 646 height 18
click at [174, 298] on input "40000" at bounding box center [488, 296] width 646 height 18
click at [278, 286] on div "Estimated value of this project *" at bounding box center [488, 282] width 646 height 10
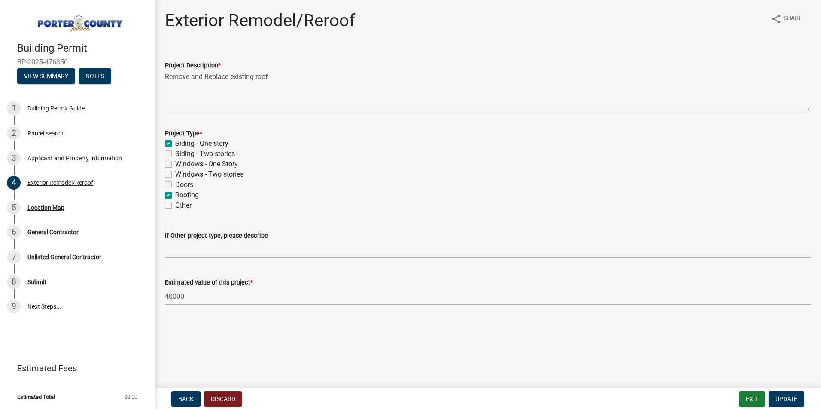
click at [243, 287] on div "Estimated value of this project *" at bounding box center [488, 282] width 646 height 10
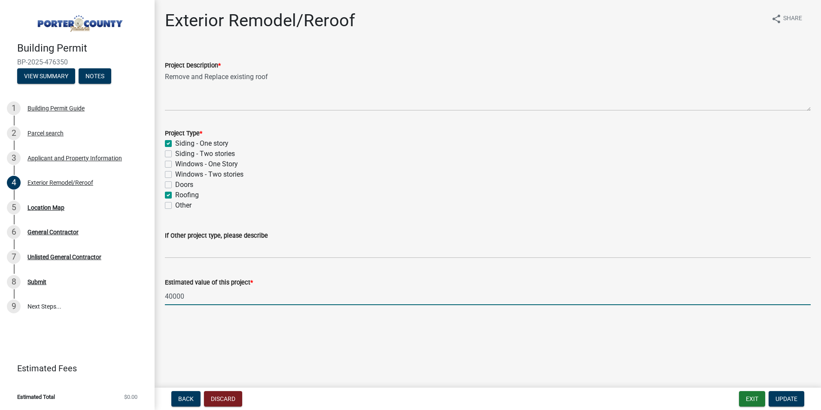
click at [225, 299] on input "40000" at bounding box center [488, 296] width 646 height 18
type input "40000"
click at [298, 274] on div "Estimated value of this project * 40000" at bounding box center [488, 285] width 646 height 40
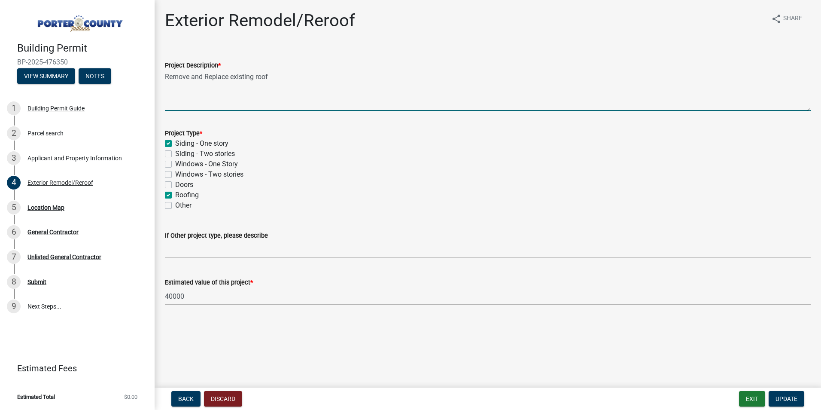
click at [274, 76] on textarea "Remove and Replace existing roof" at bounding box center [488, 90] width 646 height 40
type textarea "Remove and Replace existing roof and siding"
click at [784, 397] on span "Update" at bounding box center [787, 398] width 22 height 7
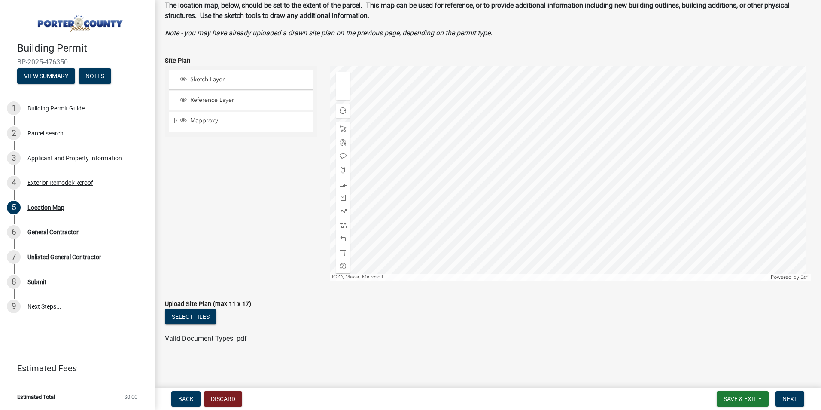
scroll to position [49, 0]
click at [214, 313] on button "Select files" at bounding box center [191, 315] width 52 height 15
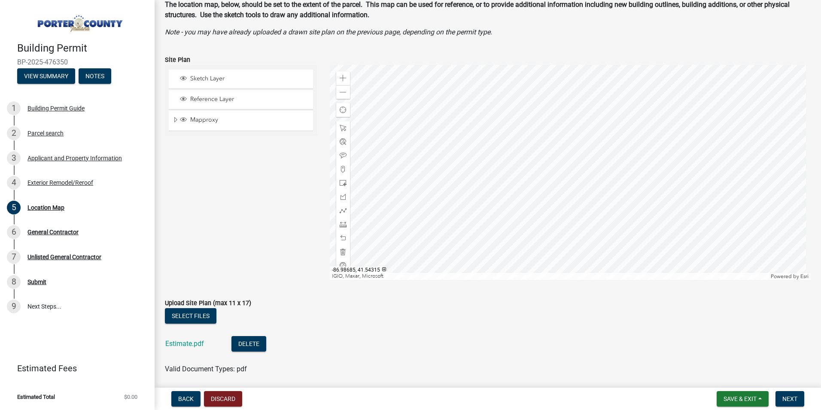
click at [643, 30] on p "Note - you may have already uploaded a drawn site plan on the previous page, de…" at bounding box center [488, 32] width 646 height 10
click at [249, 342] on button "Delete" at bounding box center [249, 343] width 35 height 15
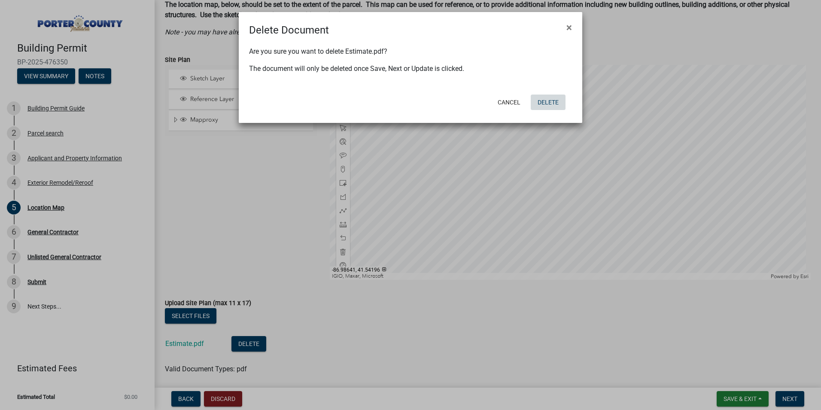
click at [547, 101] on button "Delete" at bounding box center [548, 102] width 35 height 15
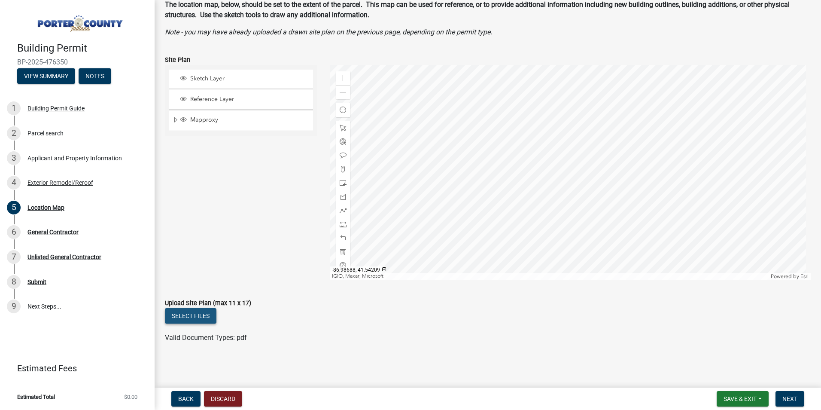
click at [189, 316] on button "Select files" at bounding box center [191, 315] width 52 height 15
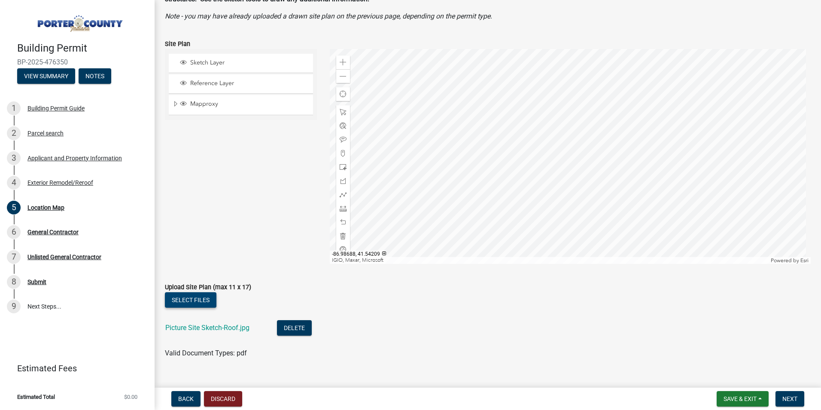
scroll to position [80, 0]
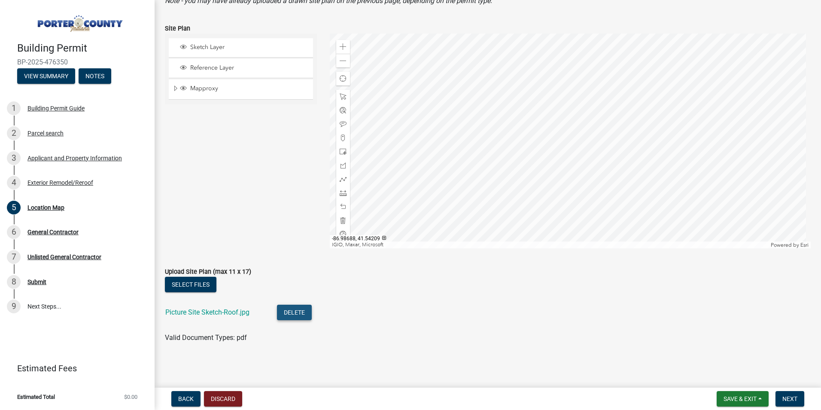
click at [298, 311] on button "Delete" at bounding box center [294, 312] width 35 height 15
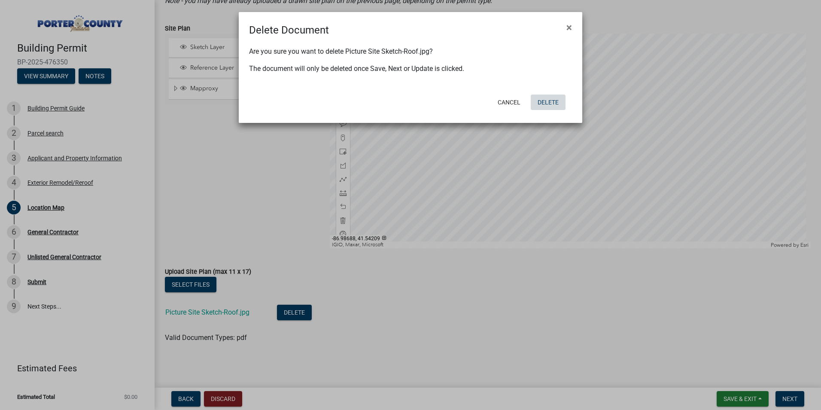
click at [539, 98] on button "Delete" at bounding box center [548, 102] width 35 height 15
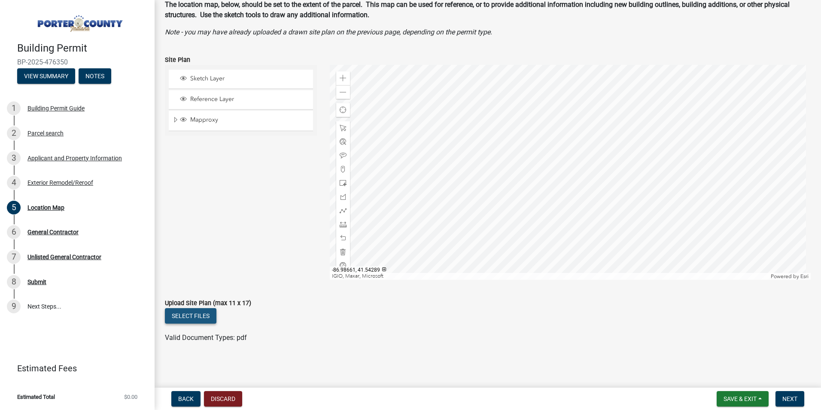
click at [180, 314] on button "Select files" at bounding box center [191, 315] width 52 height 15
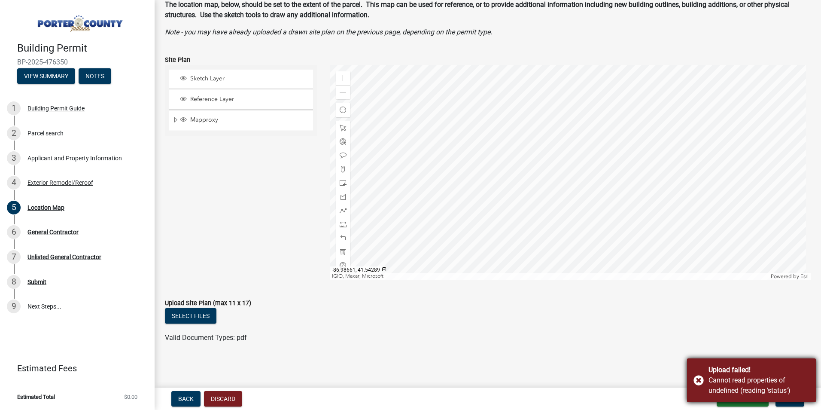
click at [771, 378] on div "Cannot read properties of undefined (reading 'status')" at bounding box center [759, 385] width 101 height 21
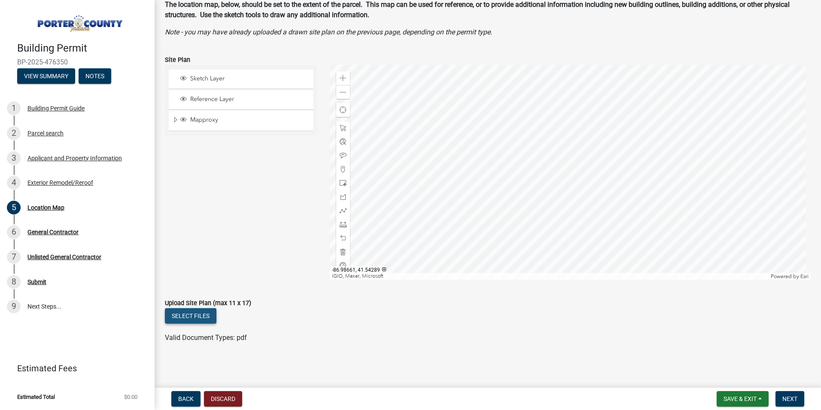
click at [197, 316] on button "Select files" at bounding box center [191, 315] width 52 height 15
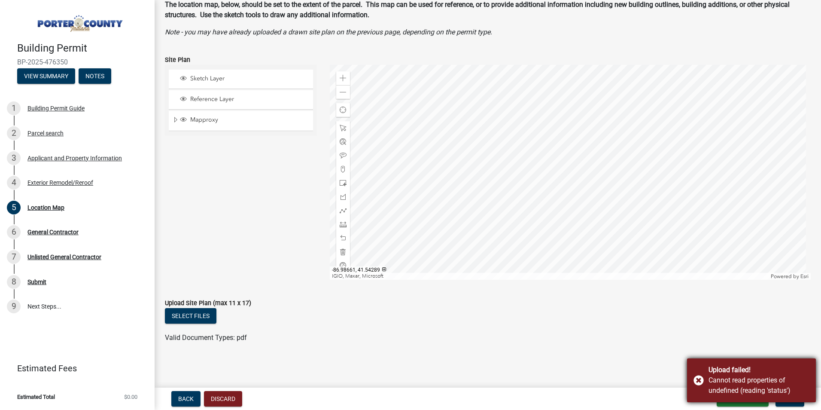
click at [722, 381] on div "Cannot read properties of undefined (reading 'status')" at bounding box center [759, 385] width 101 height 21
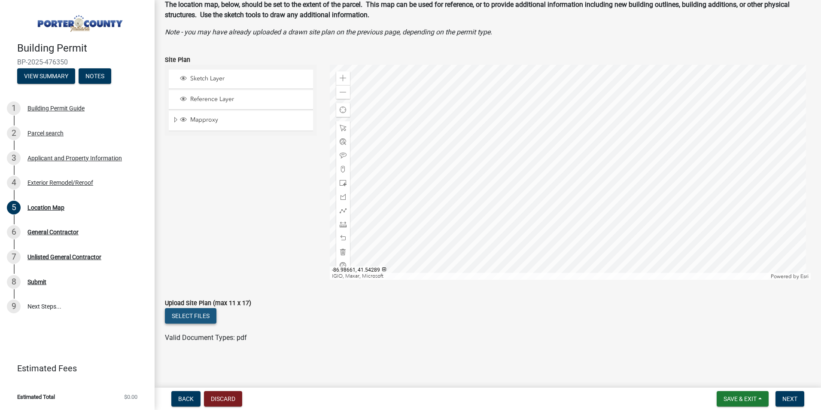
click at [188, 314] on button "Select files" at bounding box center [191, 315] width 52 height 15
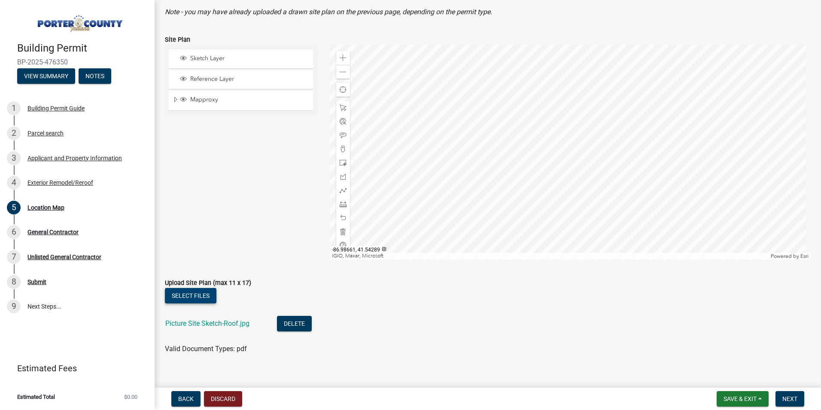
scroll to position [80, 0]
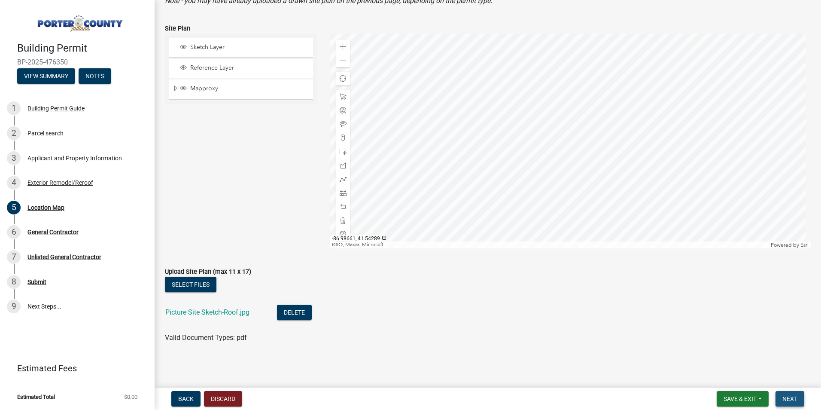
click at [782, 401] on button "Next" at bounding box center [790, 398] width 29 height 15
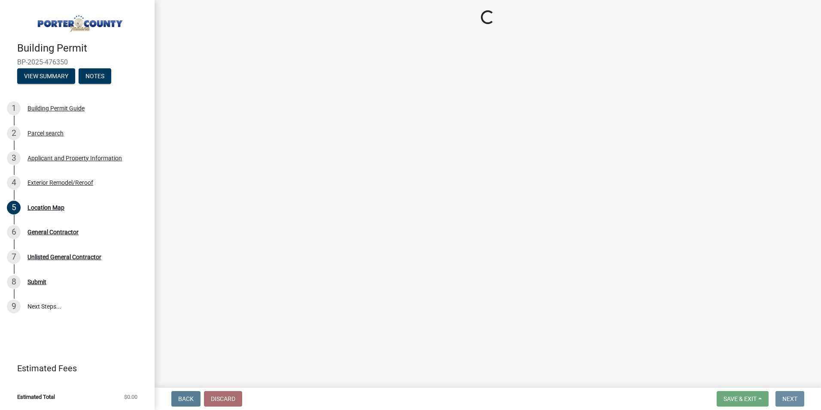
scroll to position [0, 0]
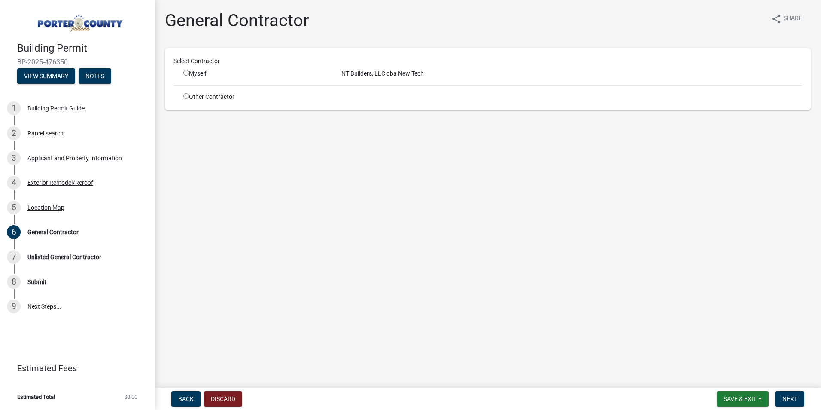
click at [205, 73] on div "Myself" at bounding box center [255, 73] width 145 height 9
click at [366, 76] on div "NT Builders, LLC dba New Tech" at bounding box center [572, 73] width 474 height 9
click at [187, 76] on div "Myself" at bounding box center [255, 73] width 145 height 9
click at [186, 71] on input "radio" at bounding box center [186, 73] width 6 height 6
radio input "true"
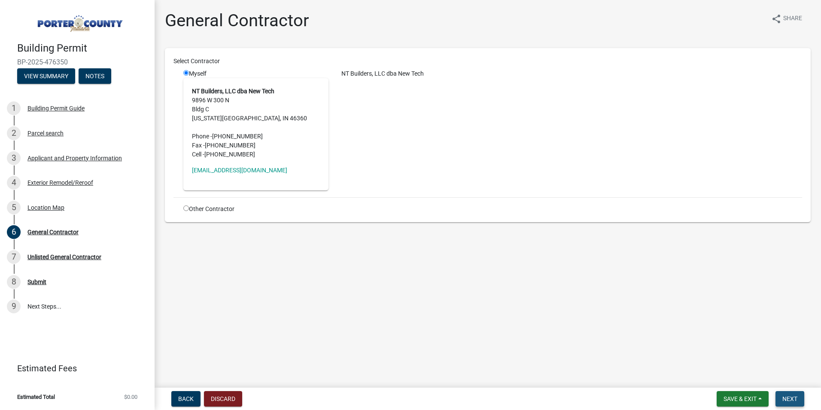
click at [796, 402] on span "Next" at bounding box center [790, 398] width 15 height 7
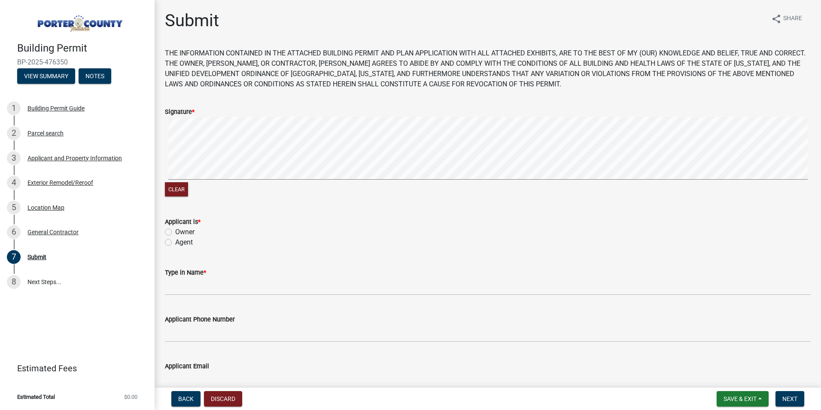
click at [186, 241] on label "Agent" at bounding box center [184, 242] width 18 height 10
click at [181, 241] on input "Agent" at bounding box center [178, 240] width 6 height 6
radio input "true"
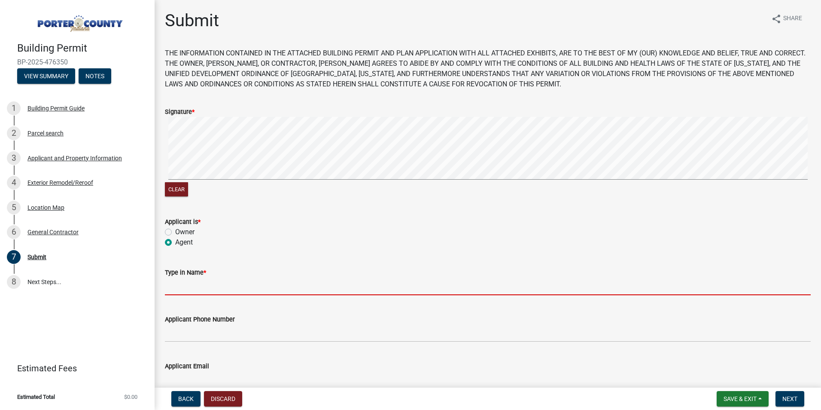
click at [186, 282] on input "Type in Name *" at bounding box center [488, 287] width 646 height 18
type input "[PERSON_NAME]"
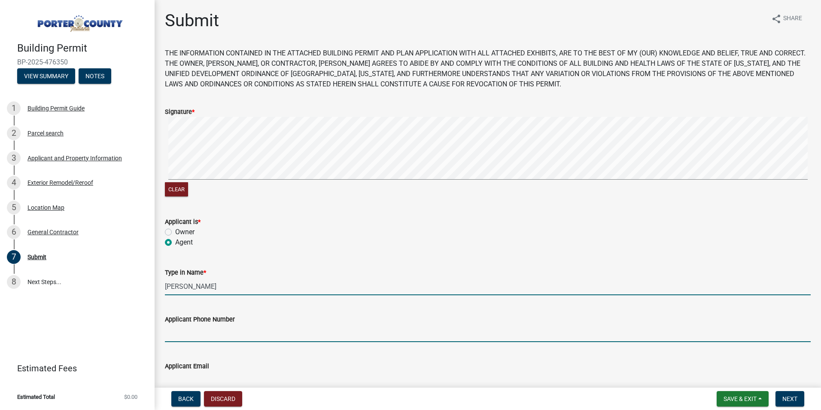
type input "[PHONE_NUMBER]"
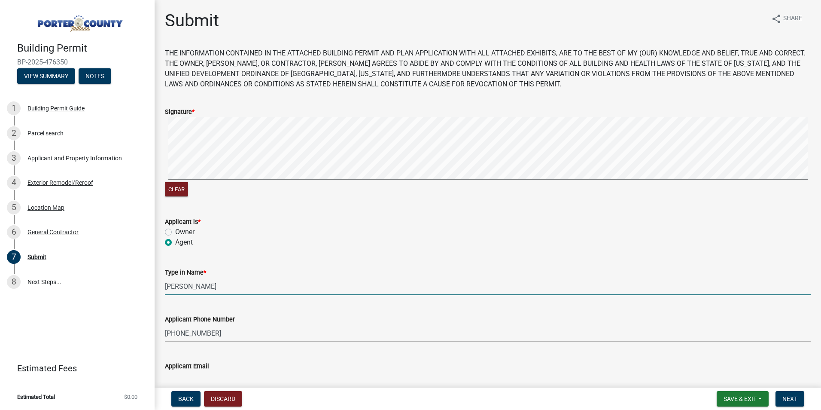
type input "[EMAIL_ADDRESS][DOMAIN_NAME]"
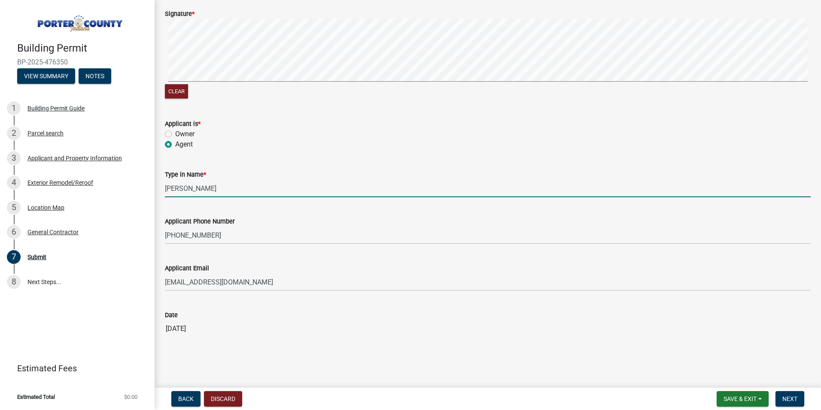
scroll to position [98, 0]
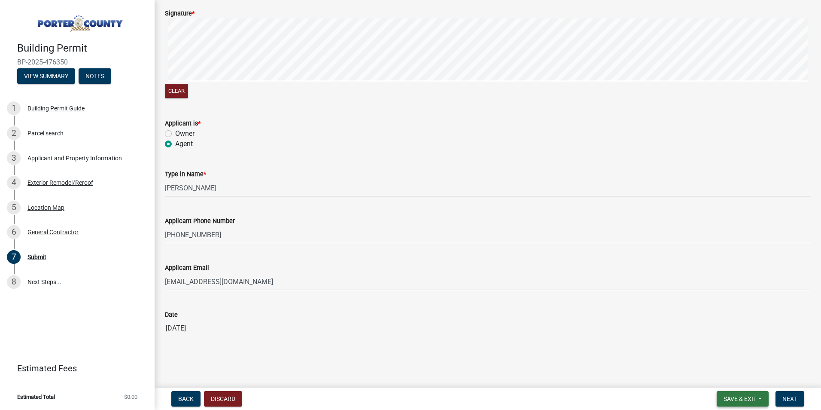
click at [734, 397] on span "Save & Exit" at bounding box center [740, 398] width 33 height 7
drag, startPoint x: 729, startPoint y: 375, endPoint x: 671, endPoint y: 408, distance: 67.1
click at [672, 409] on nav "Back Discard Save & Exit Save Save & Exit Next" at bounding box center [488, 399] width 667 height 22
click at [760, 399] on button "Save & Exit" at bounding box center [743, 398] width 52 height 15
click at [720, 354] on button "Save" at bounding box center [734, 355] width 69 height 21
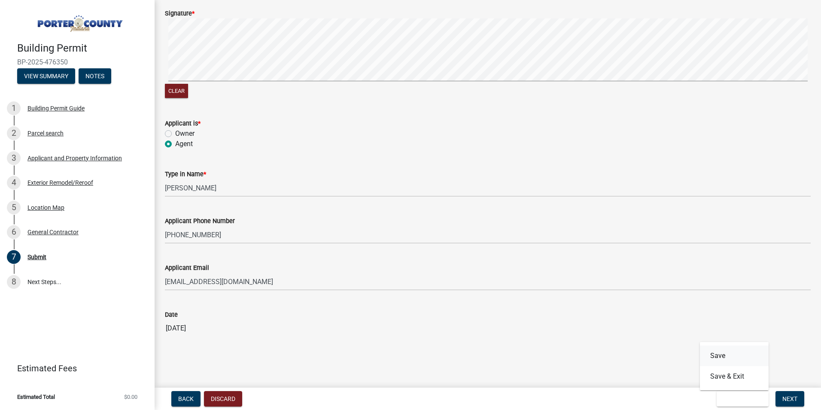
scroll to position [0, 0]
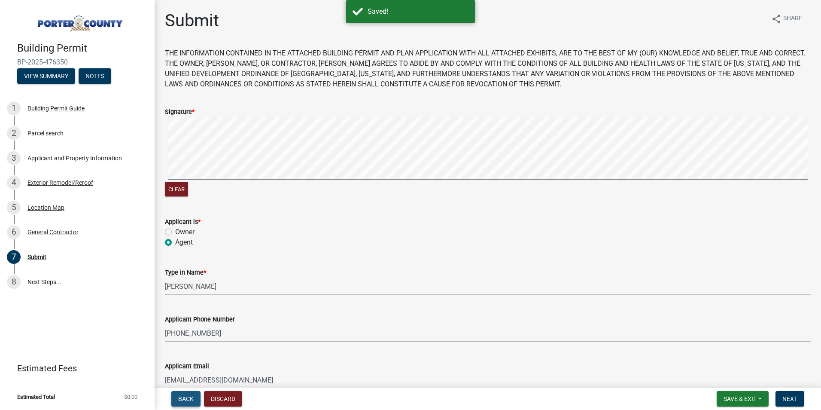
click at [182, 397] on span "Back" at bounding box center [185, 398] width 15 height 7
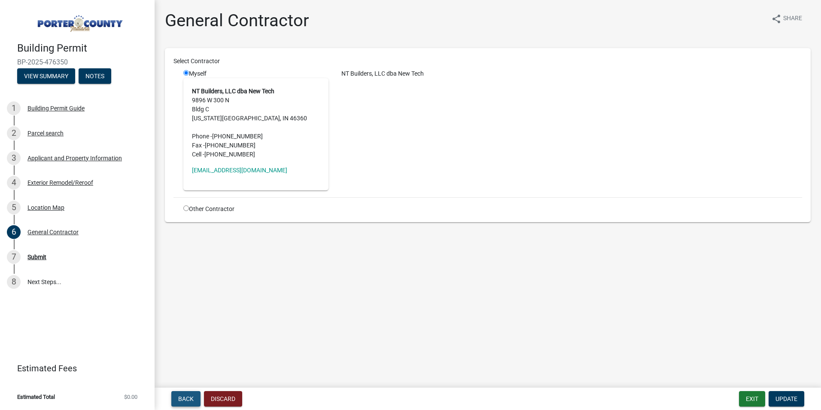
click at [183, 398] on span "Back" at bounding box center [185, 398] width 15 height 7
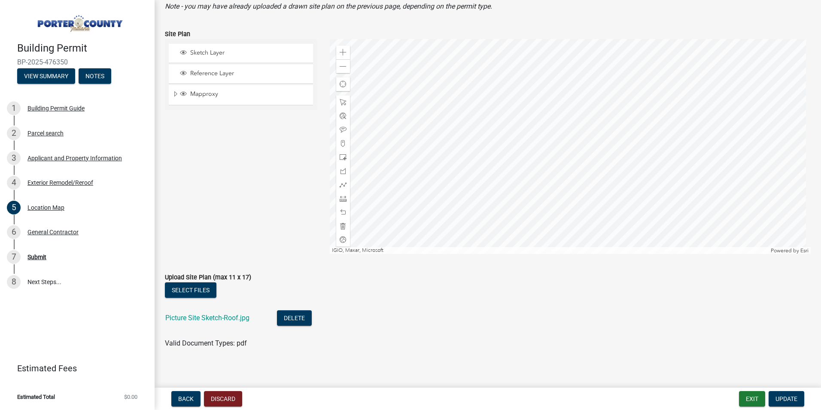
scroll to position [80, 0]
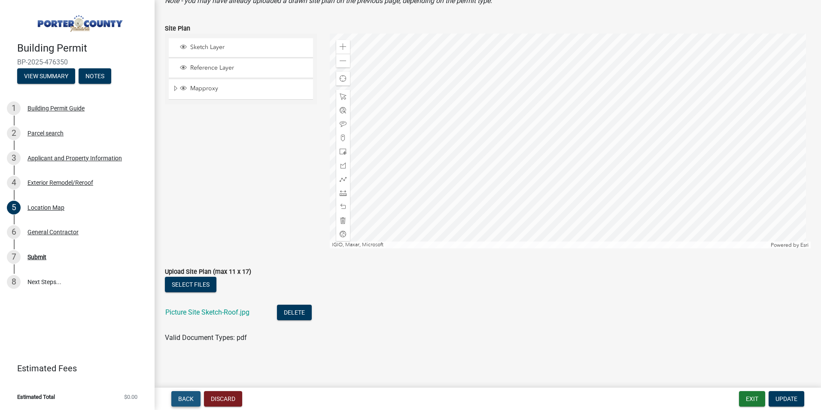
click at [188, 399] on span "Back" at bounding box center [185, 398] width 15 height 7
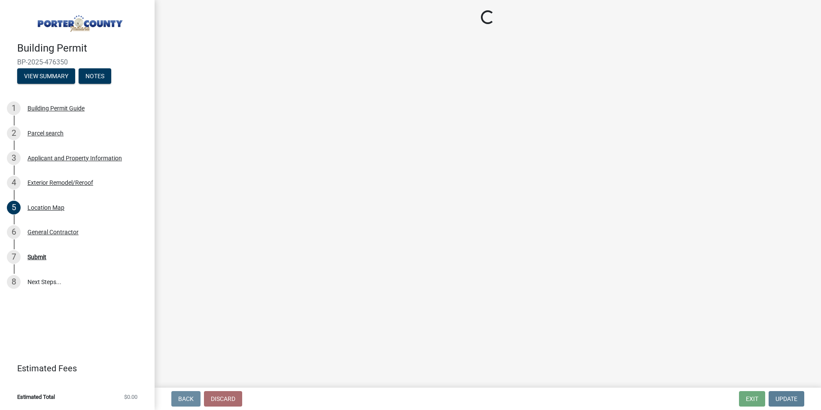
scroll to position [0, 0]
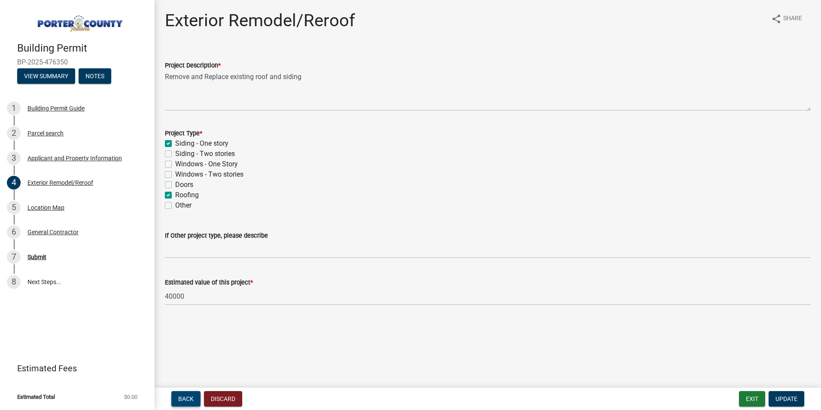
click at [187, 399] on span "Back" at bounding box center [185, 398] width 15 height 7
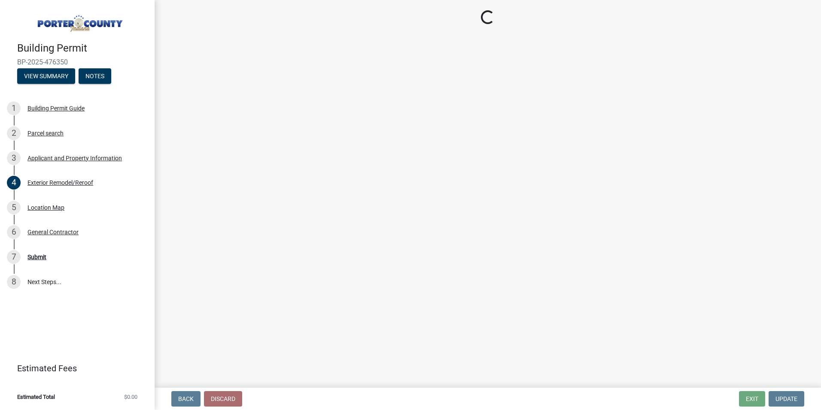
select select "dab8d744-4e32-40c1-942b-b7c1ea7347cb"
select select "98eaf159-fd62-4154-a418-d40256bb7a33"
select select "b0f6f87b-588c-48c3-b728-322303c6bafe"
select select "ea6751d4-6bf7-4a16-89ee-f7801ab82aa1"
select select "92efe679-05f4-414a-9426-51627fba5de6"
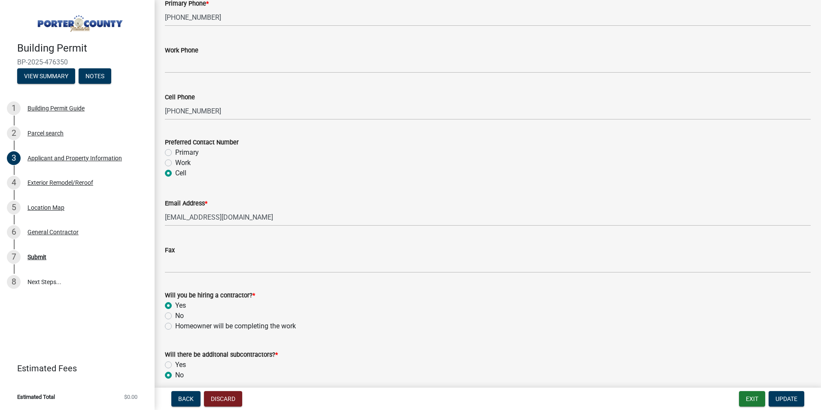
scroll to position [1197, 0]
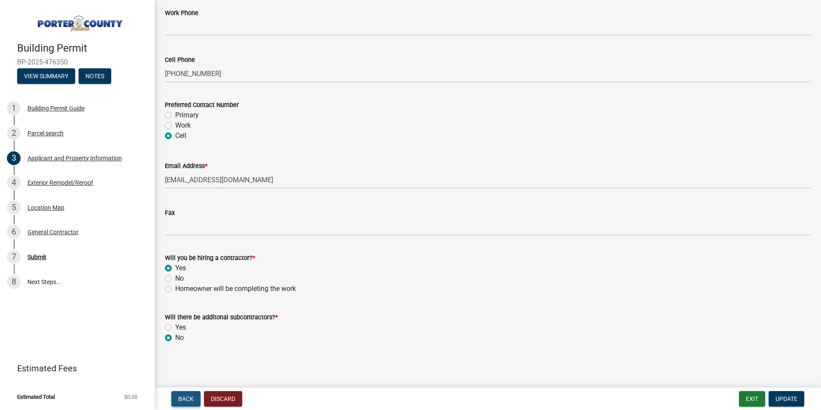
click at [181, 394] on button "Back" at bounding box center [185, 398] width 29 height 15
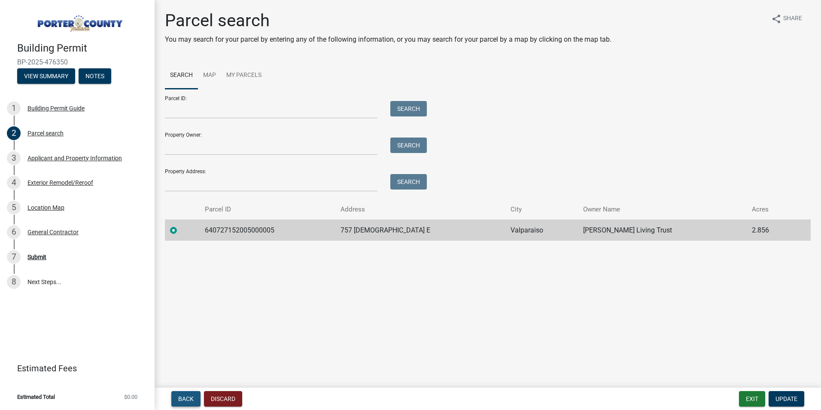
click at [181, 395] on span "Back" at bounding box center [185, 398] width 15 height 7
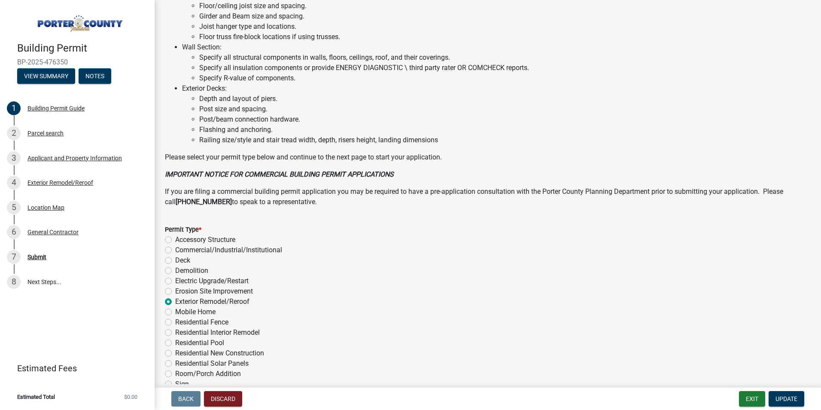
scroll to position [473, 0]
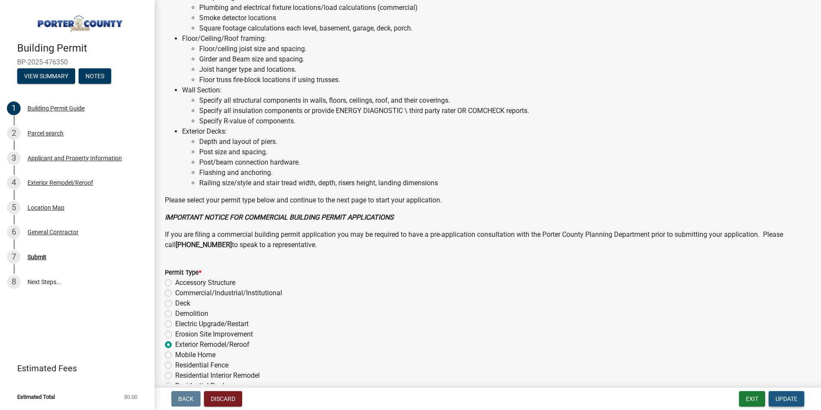
click at [791, 394] on button "Update" at bounding box center [787, 398] width 36 height 15
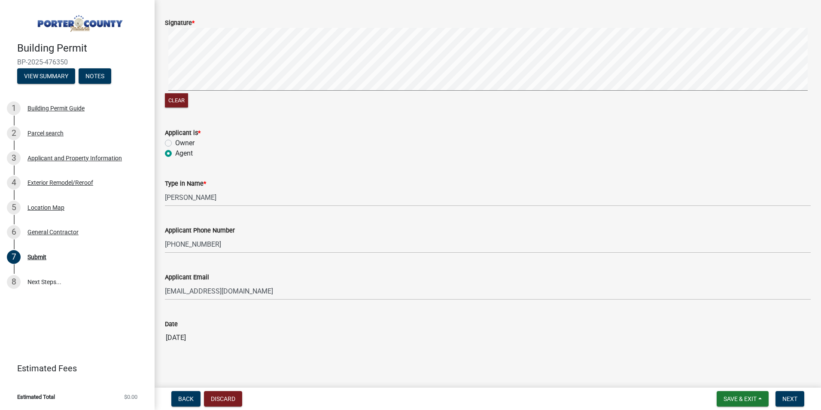
scroll to position [98, 0]
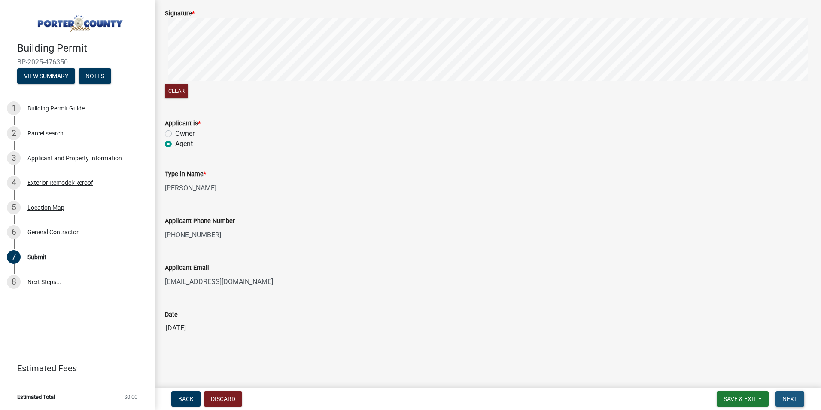
click at [786, 395] on span "Next" at bounding box center [790, 398] width 15 height 7
